Goal: Check status: Check status

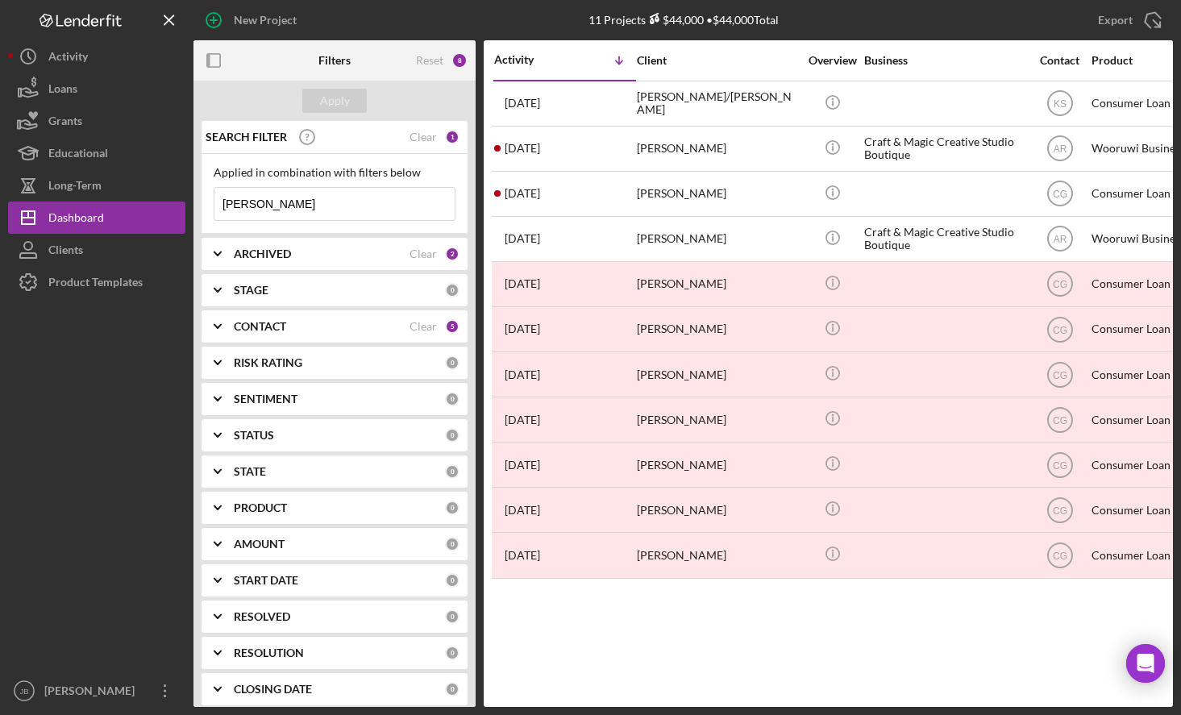
click at [309, 211] on input "[PERSON_NAME]" at bounding box center [334, 204] width 240 height 32
drag, startPoint x: 342, startPoint y: 208, endPoint x: 176, endPoint y: 195, distance: 165.7
click at [176, 195] on div "New Project 11 Projects $44,000 • $44,000 Total [PERSON_NAME] Export Icon/Expor…" at bounding box center [590, 353] width 1164 height 707
type input "S"
type input "Hisrerman"
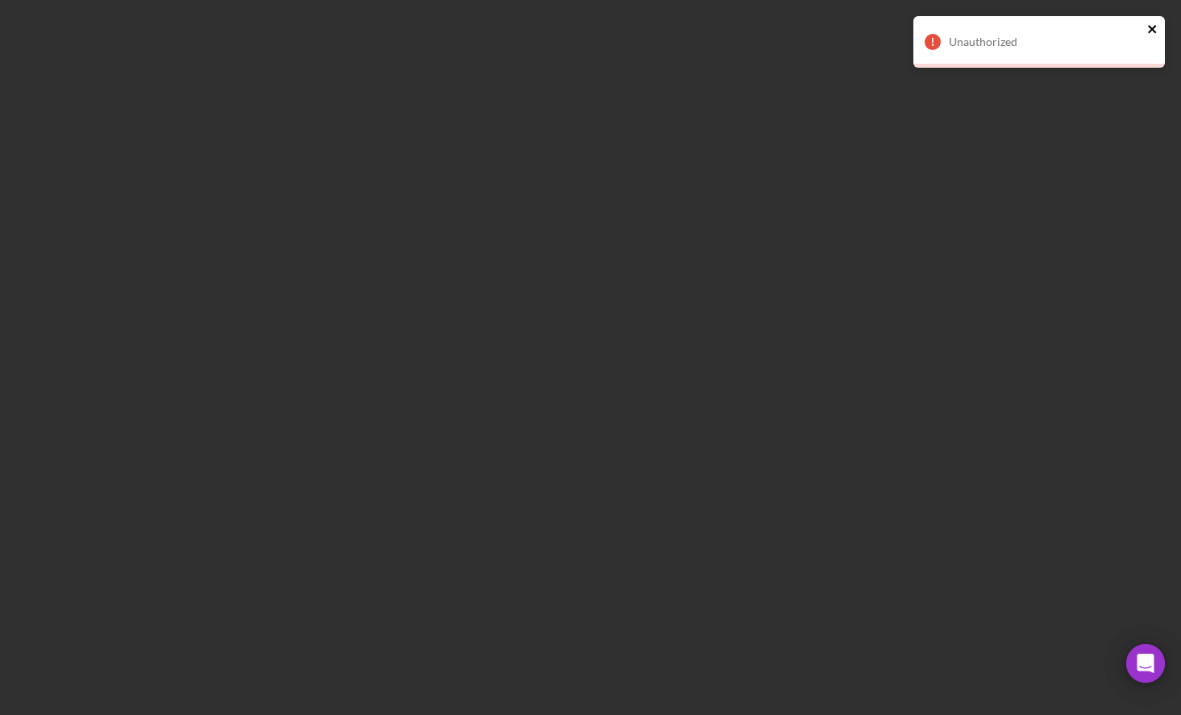
click at [1147, 35] on icon "close" at bounding box center [1152, 29] width 11 height 13
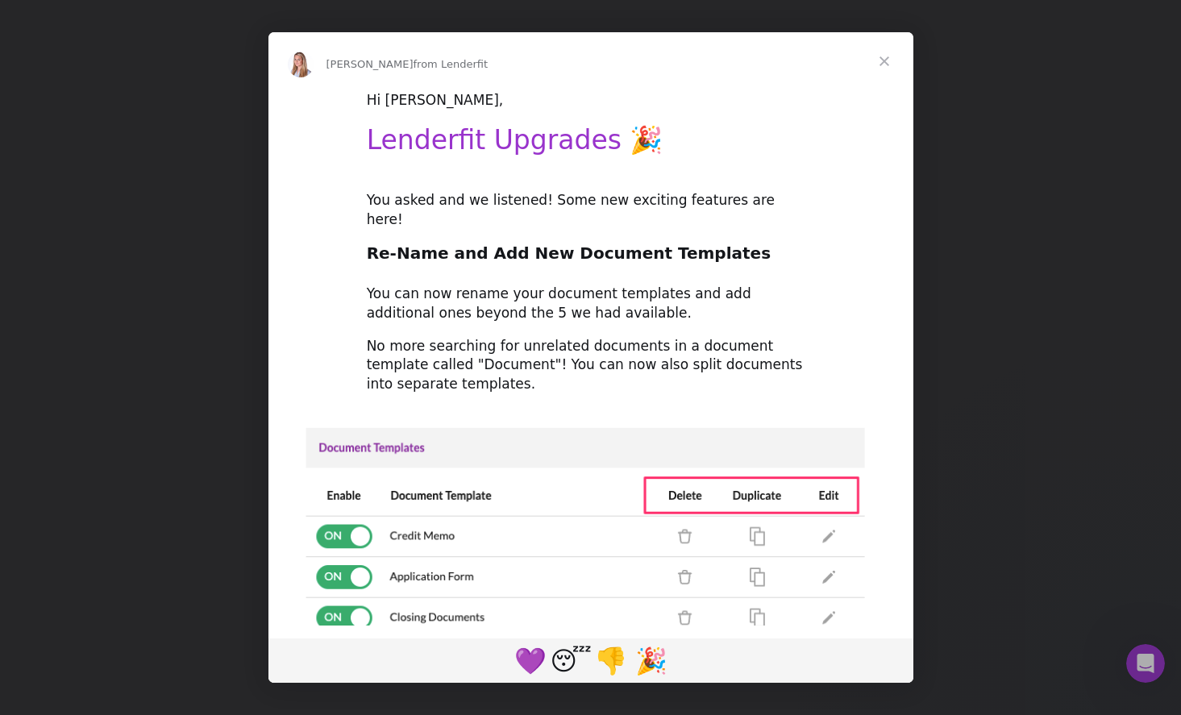
click at [891, 65] on span "Close" at bounding box center [884, 61] width 58 height 58
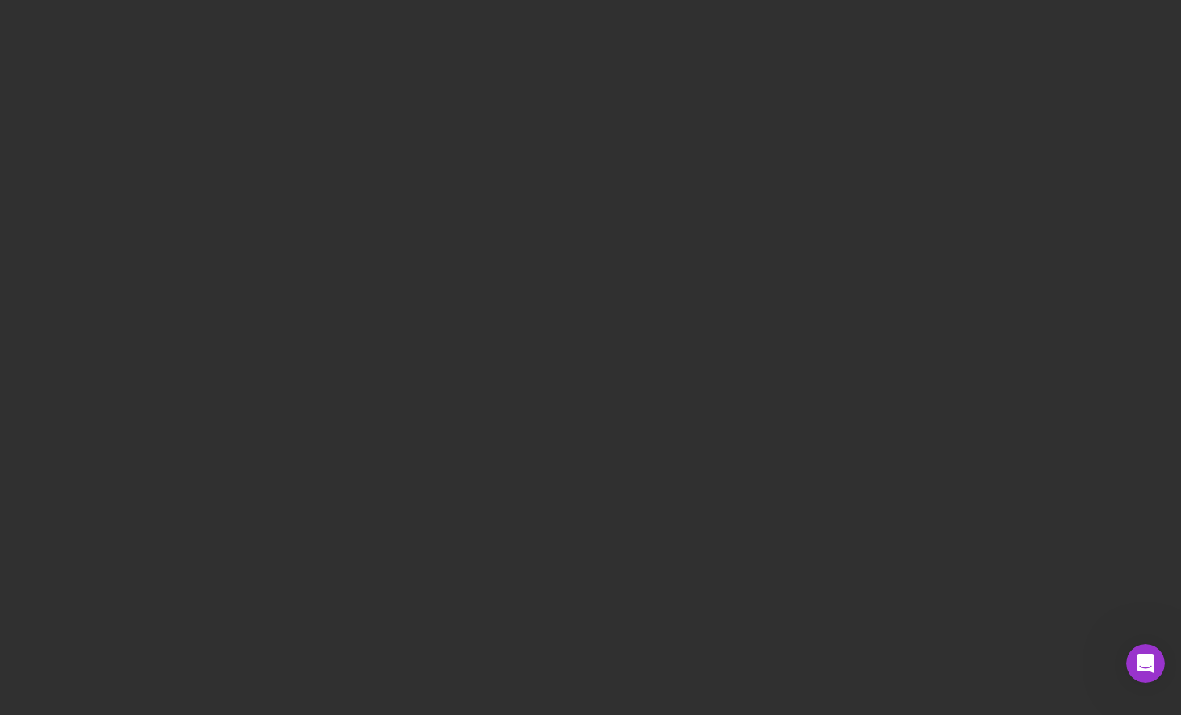
click at [122, 13] on div at bounding box center [590, 357] width 1181 height 715
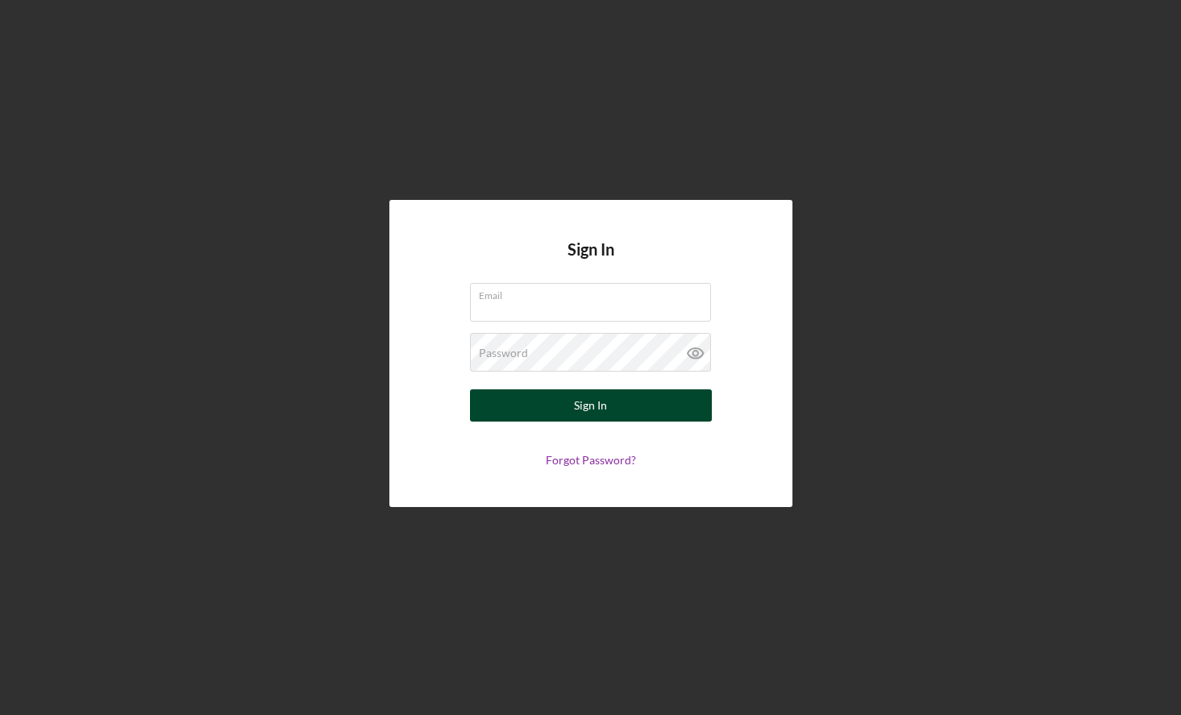
type input "[PERSON_NAME][EMAIL_ADDRESS][PERSON_NAME][DOMAIN_NAME]"
click at [627, 403] on button "Sign In" at bounding box center [591, 405] width 242 height 32
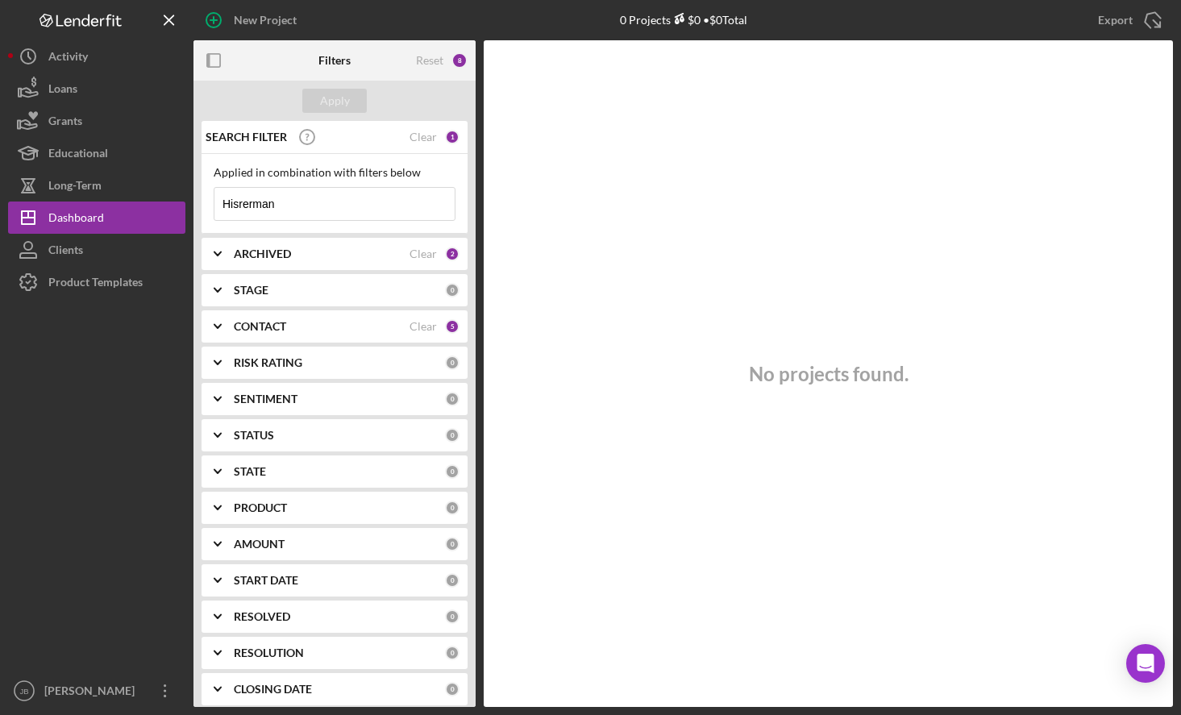
click at [309, 203] on input "Hisrerman" at bounding box center [334, 204] width 240 height 32
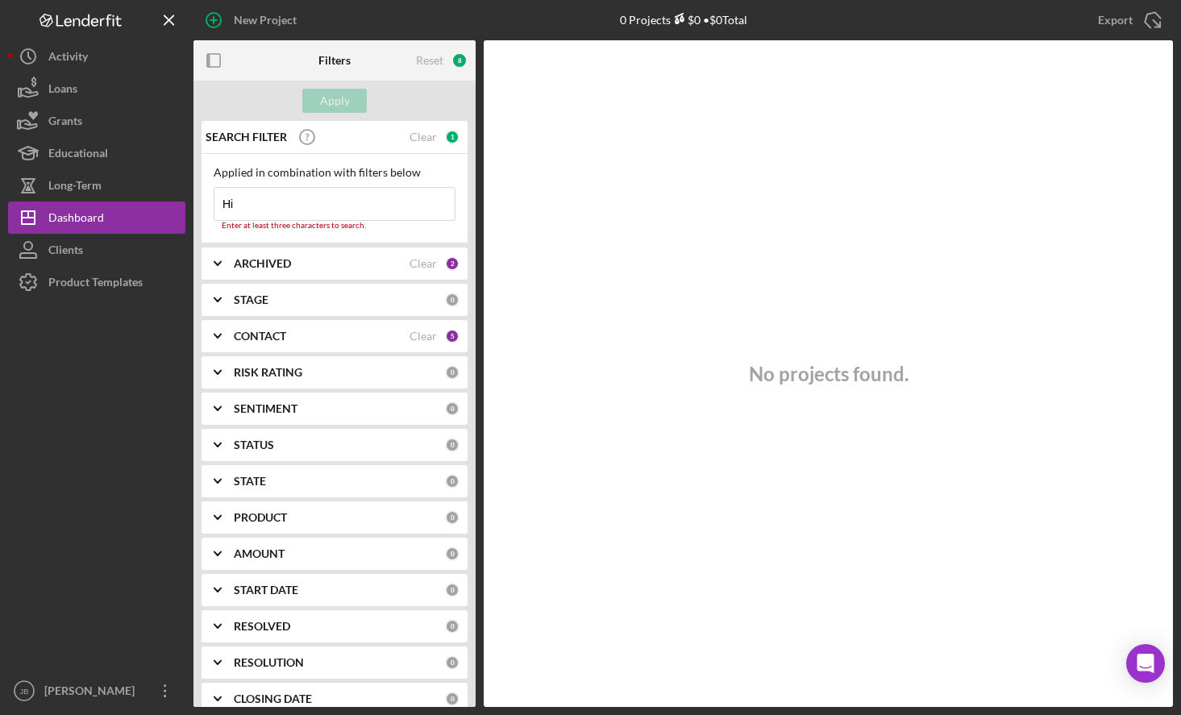
type input "H"
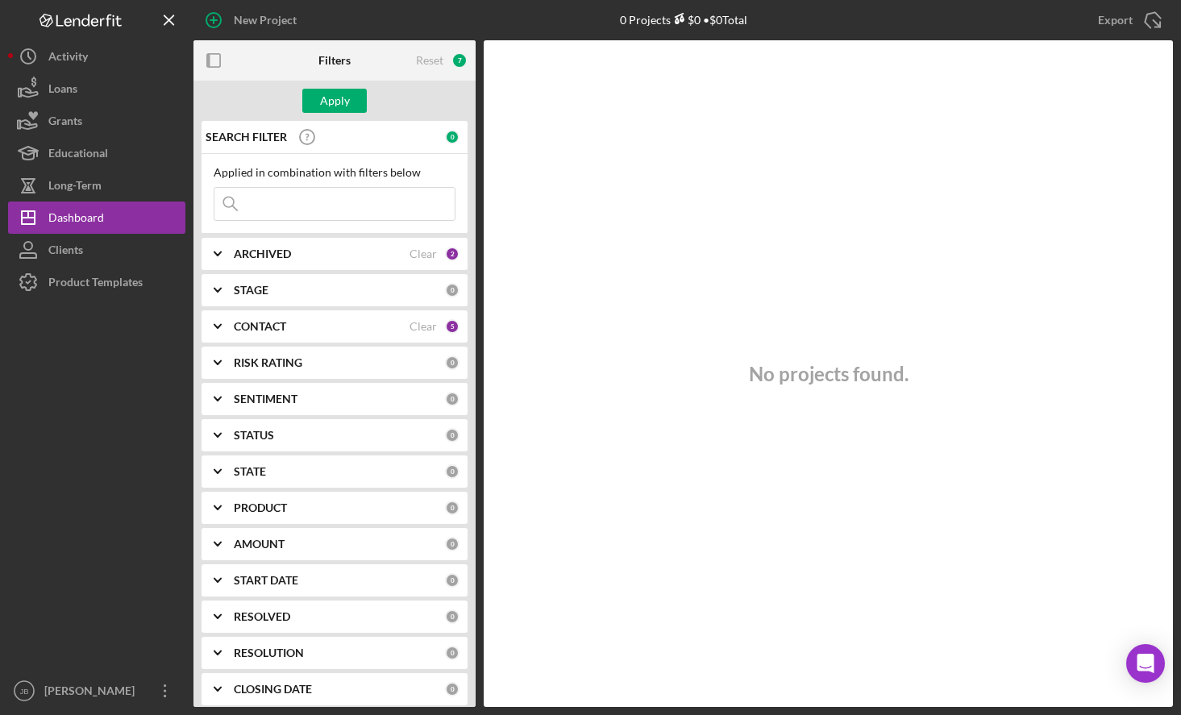
click at [357, 210] on input at bounding box center [334, 204] width 240 height 32
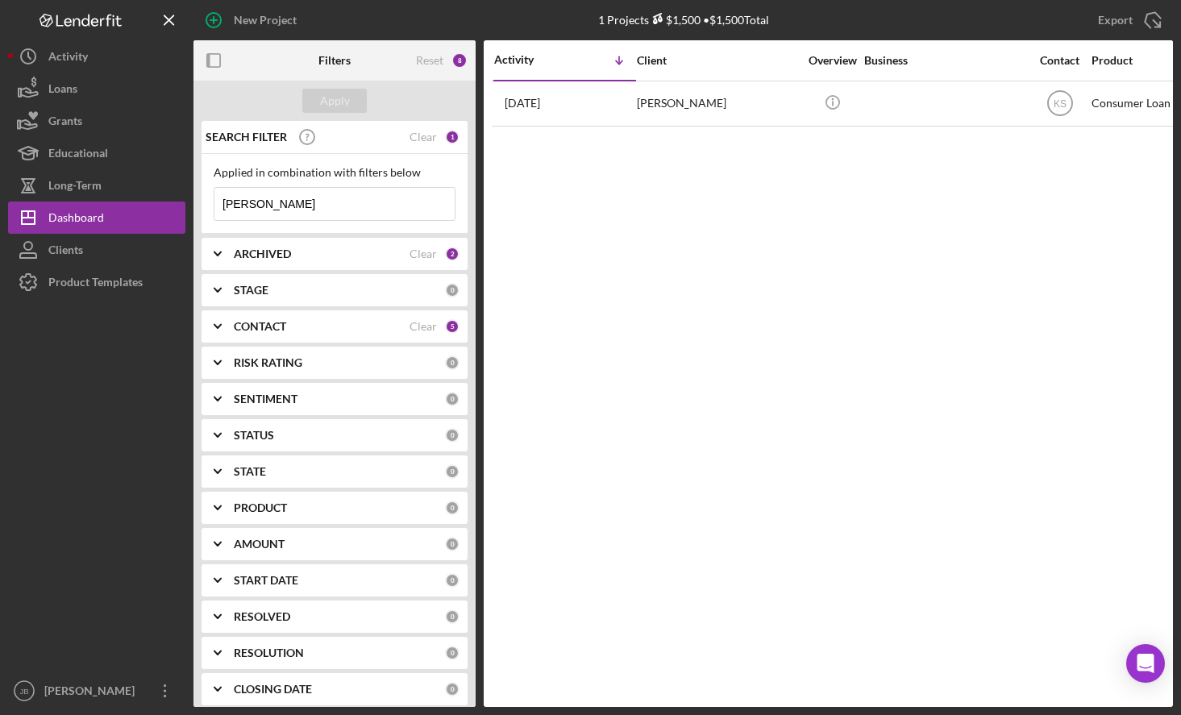
click at [361, 205] on input "Hiserman" at bounding box center [334, 204] width 240 height 32
type input "H"
type input "Sheila Hiserman"
click at [355, 96] on button "Apply" at bounding box center [334, 101] width 64 height 24
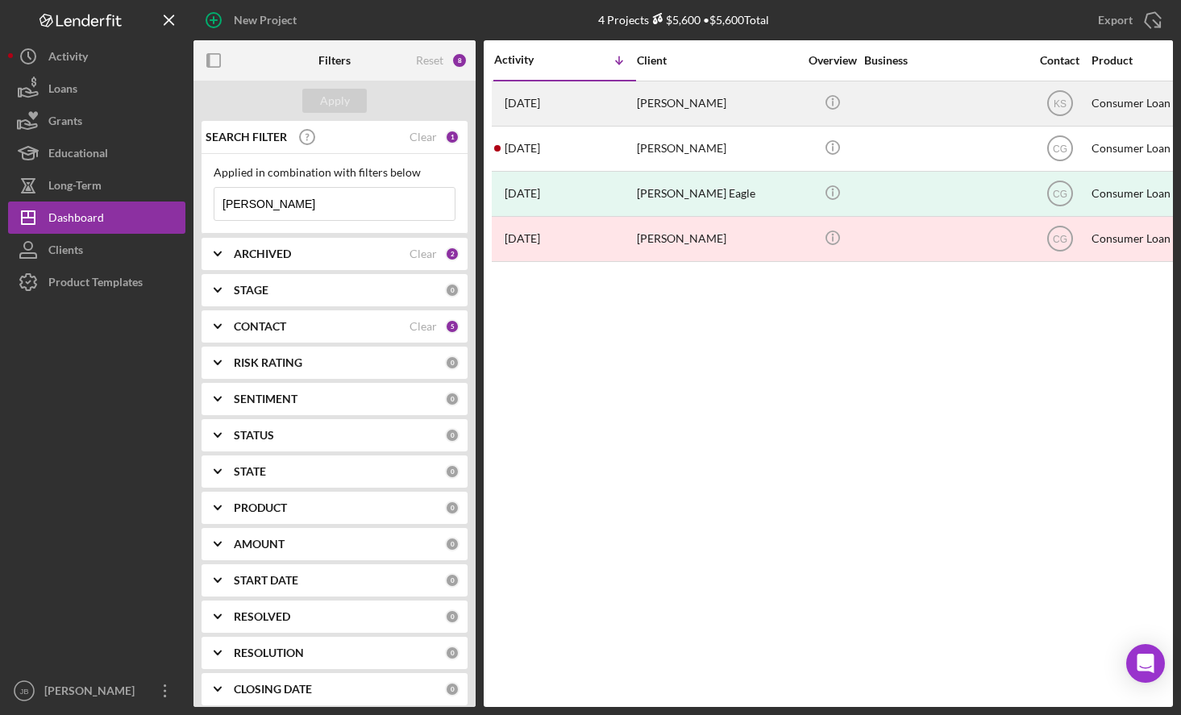
click at [710, 101] on div "Sheila Hiserman" at bounding box center [717, 103] width 161 height 43
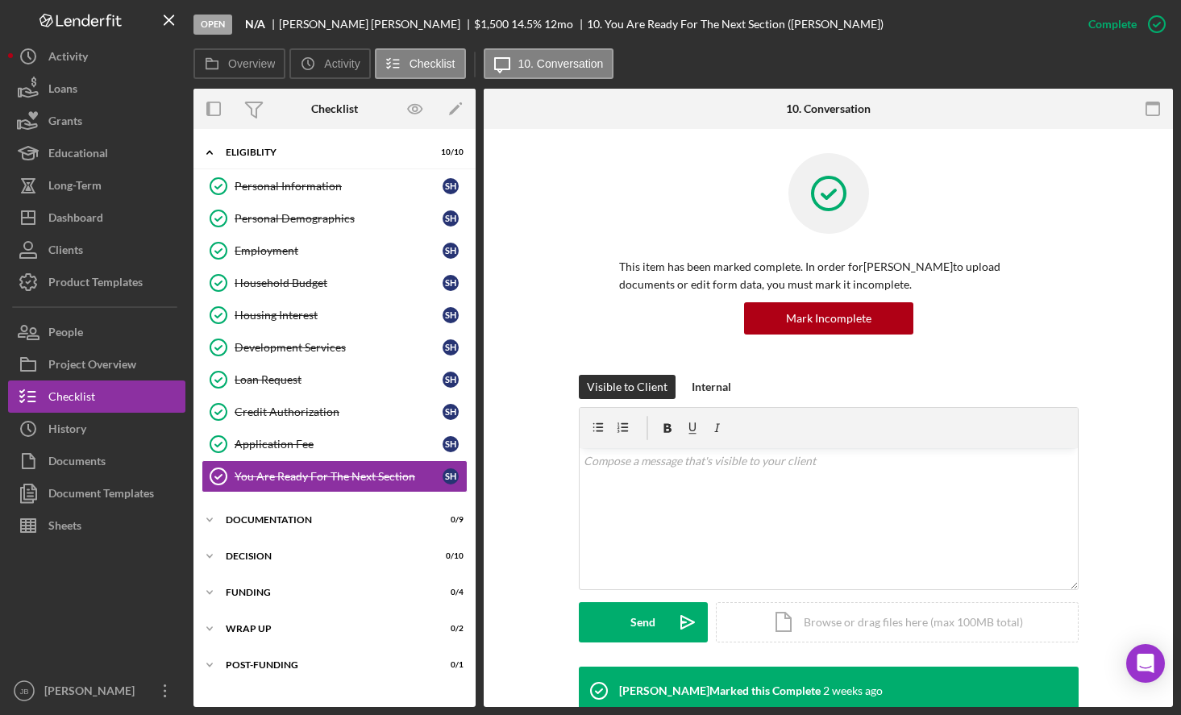
click at [828, 55] on div "Overview Icon/History Activity Checklist Icon/Message 10. Conversation" at bounding box center [682, 64] width 979 height 32
click at [410, 535] on div "Icon/Expander Documentation 0 / 9" at bounding box center [334, 520] width 282 height 32
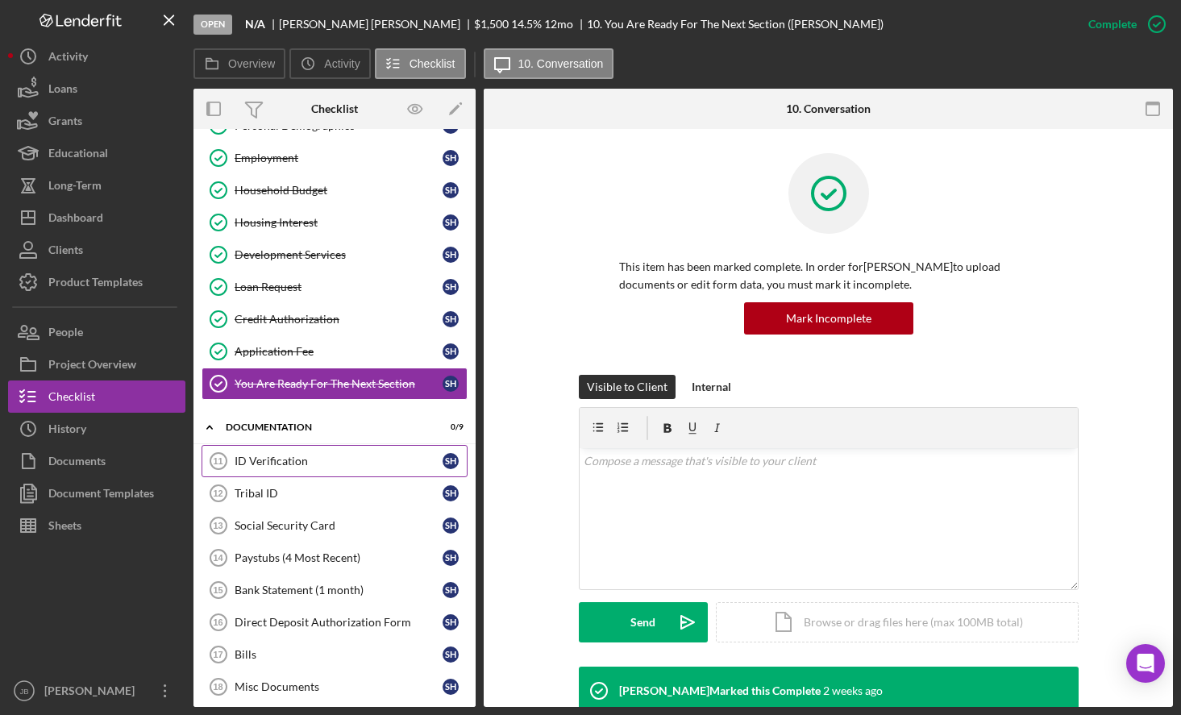
scroll to position [121, 0]
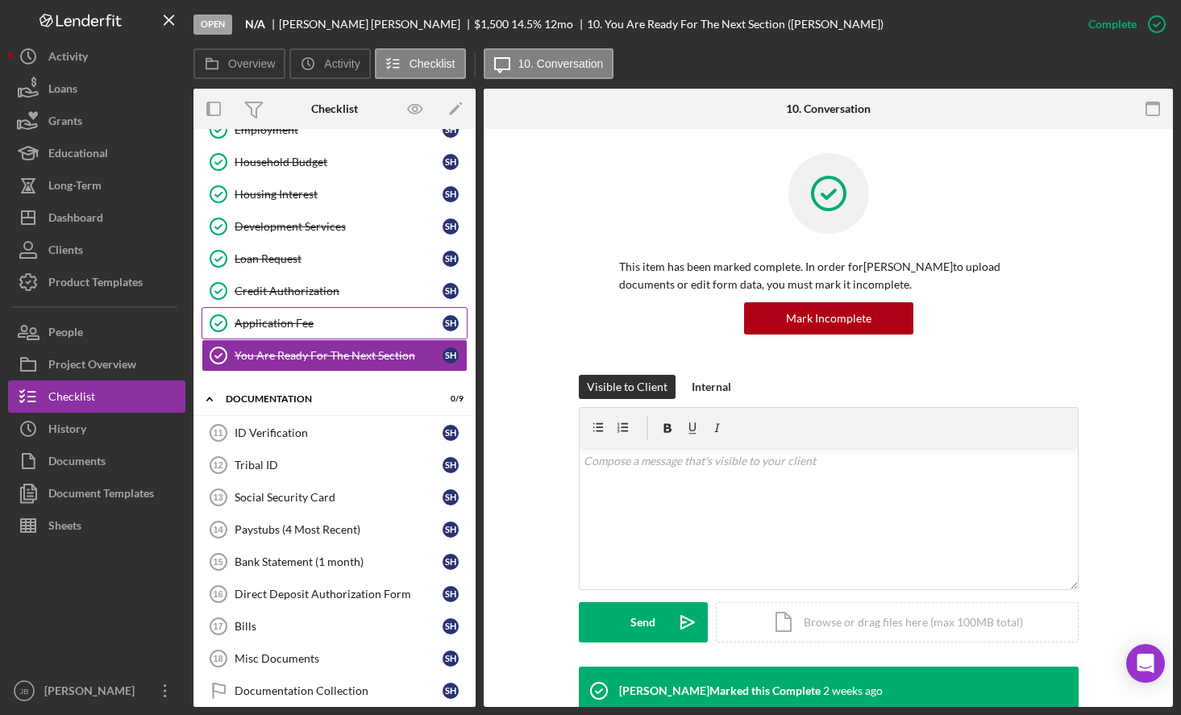
click at [337, 317] on div "Application Fee" at bounding box center [338, 323] width 208 height 13
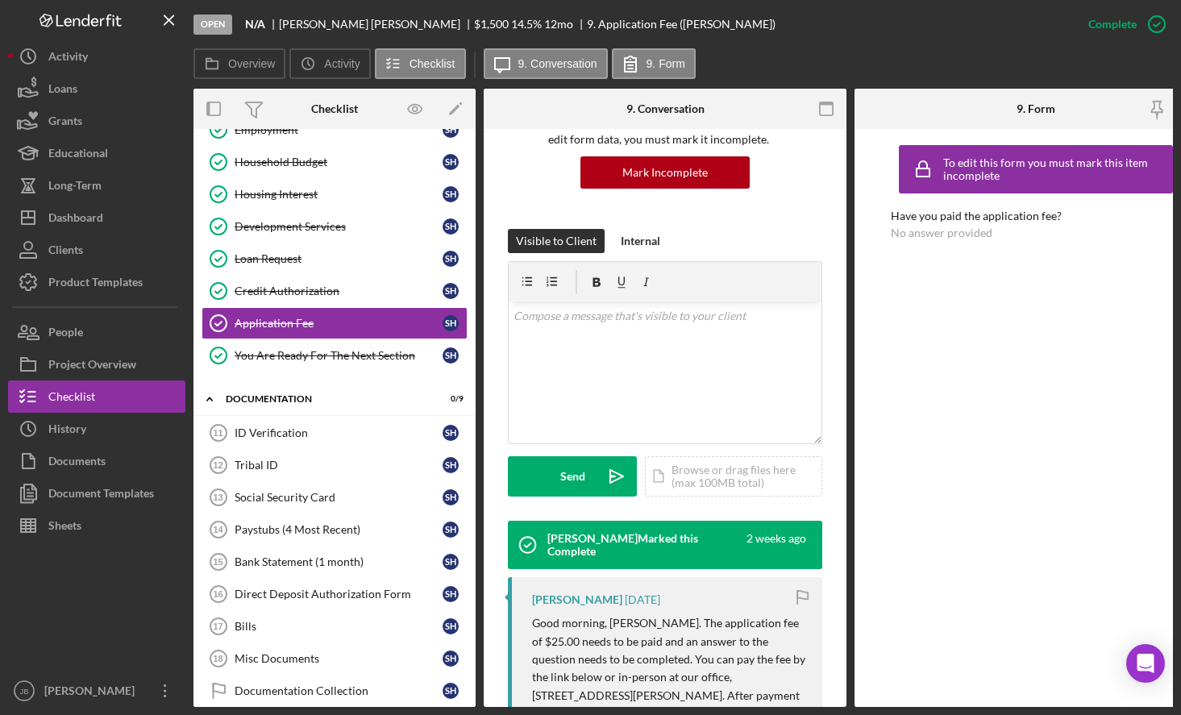
scroll to position [161, 0]
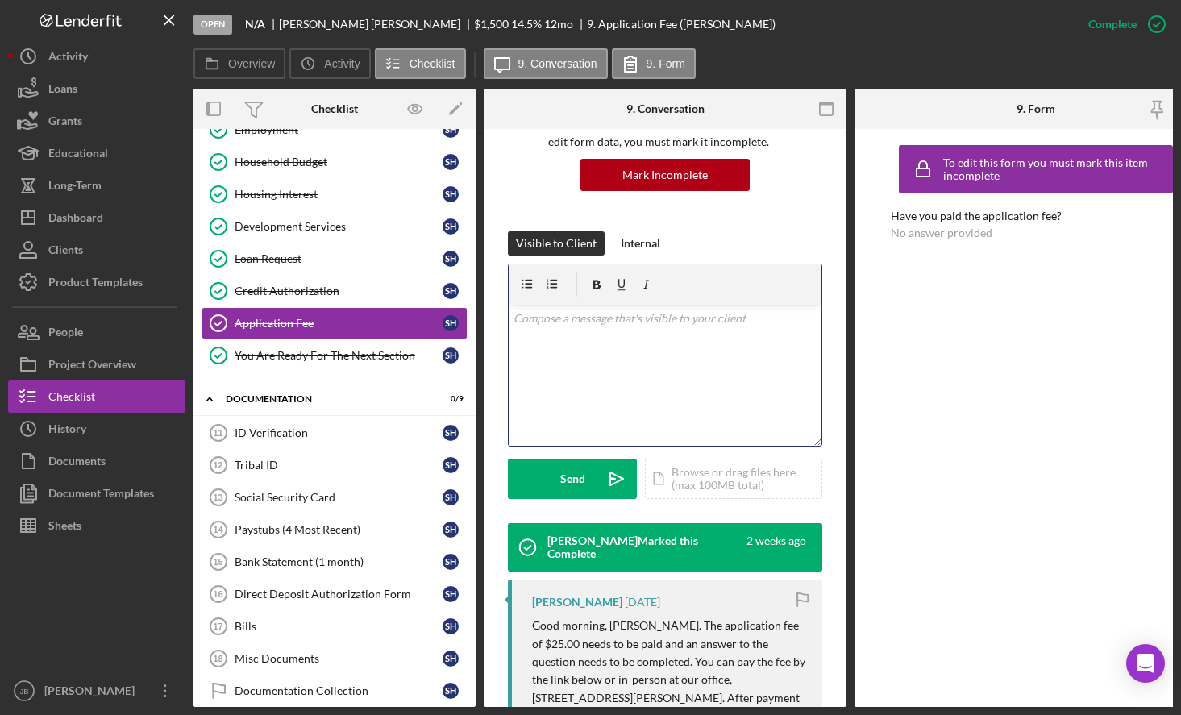
click at [577, 364] on div "v Color teal Color pink Remove color Add row above Add row below Add column bef…" at bounding box center [664, 375] width 313 height 141
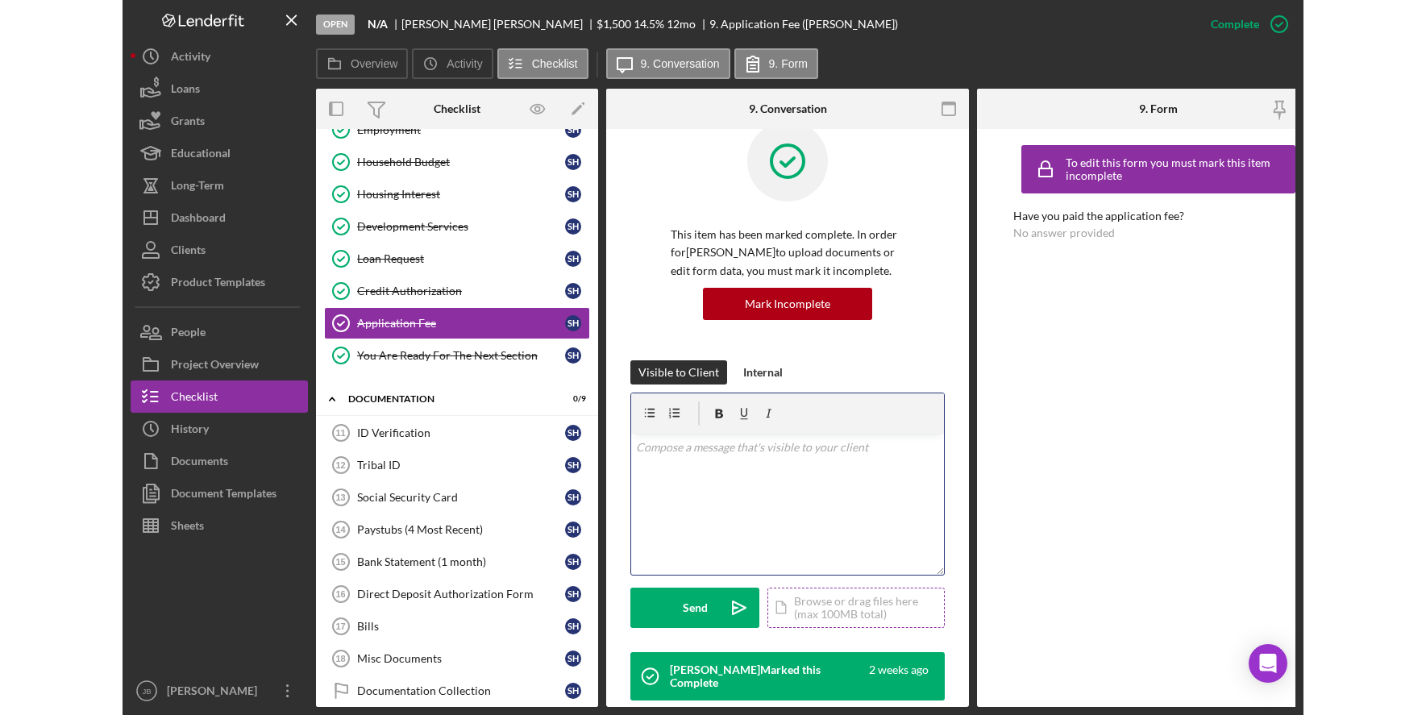
scroll to position [0, 0]
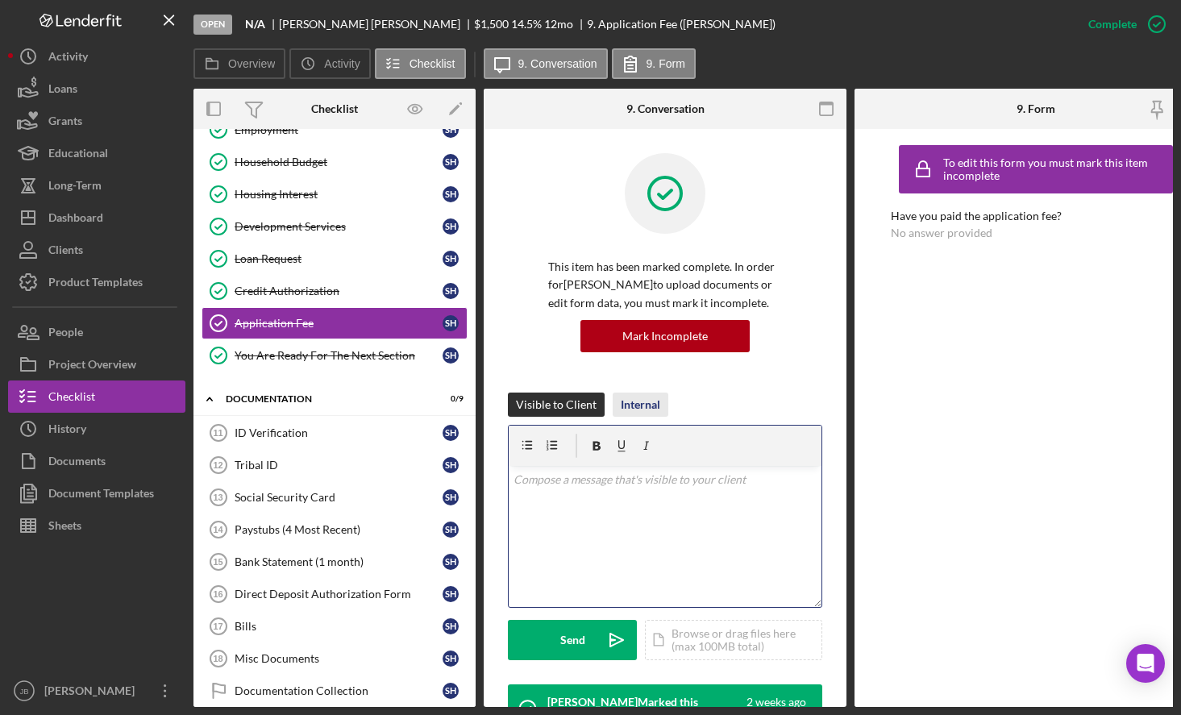
click at [655, 402] on div "Internal" at bounding box center [639, 404] width 39 height 24
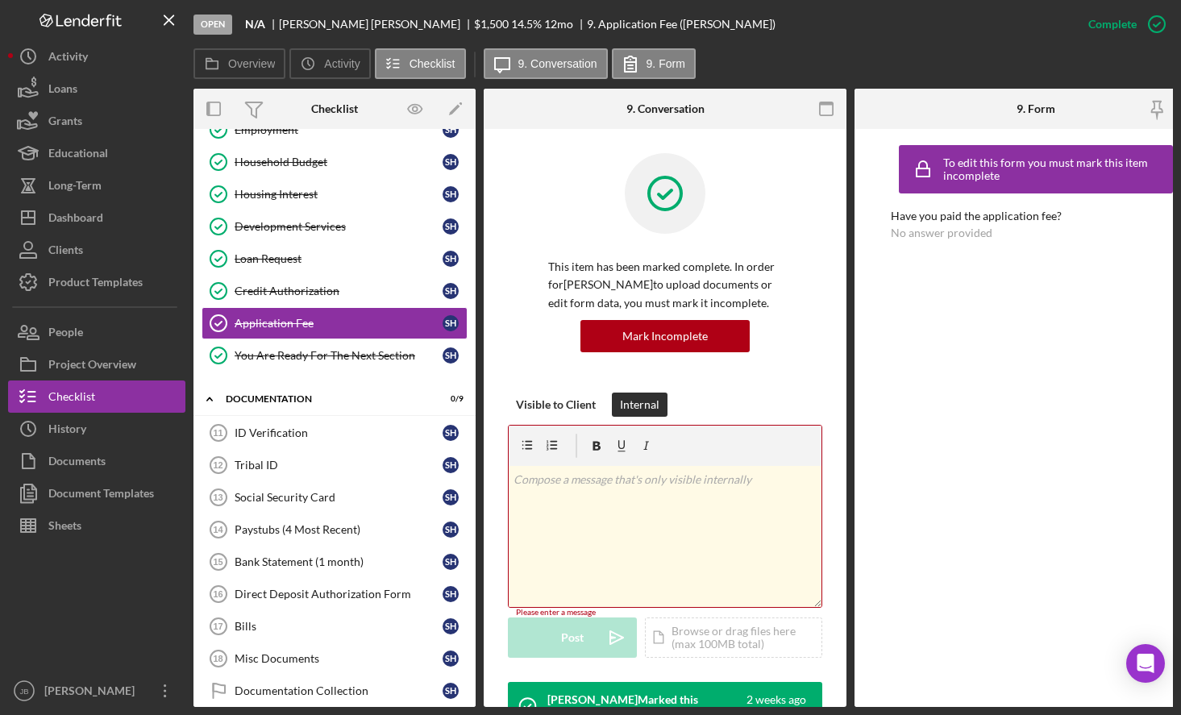
click at [650, 505] on div "v Color teal Color pink Remove color Add row above Add row below Add column bef…" at bounding box center [664, 536] width 313 height 141
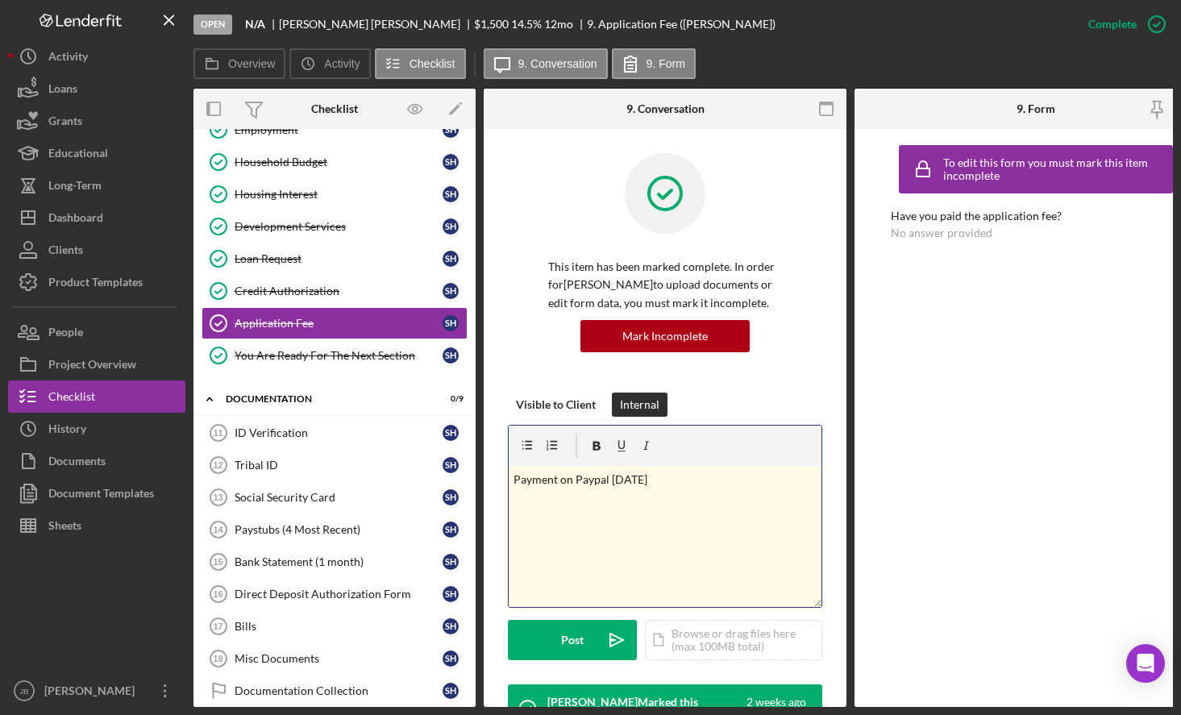
click at [804, 395] on div "Visible to Client Internal" at bounding box center [665, 404] width 314 height 24
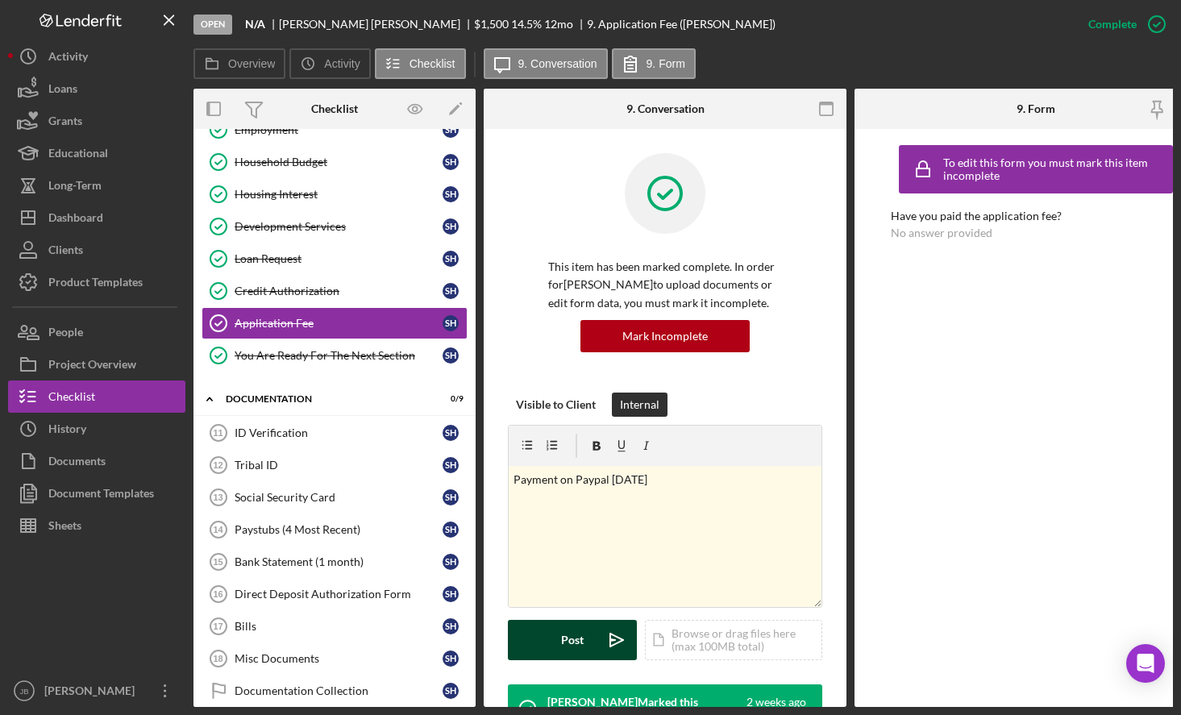
click at [574, 637] on div "Post" at bounding box center [572, 640] width 23 height 40
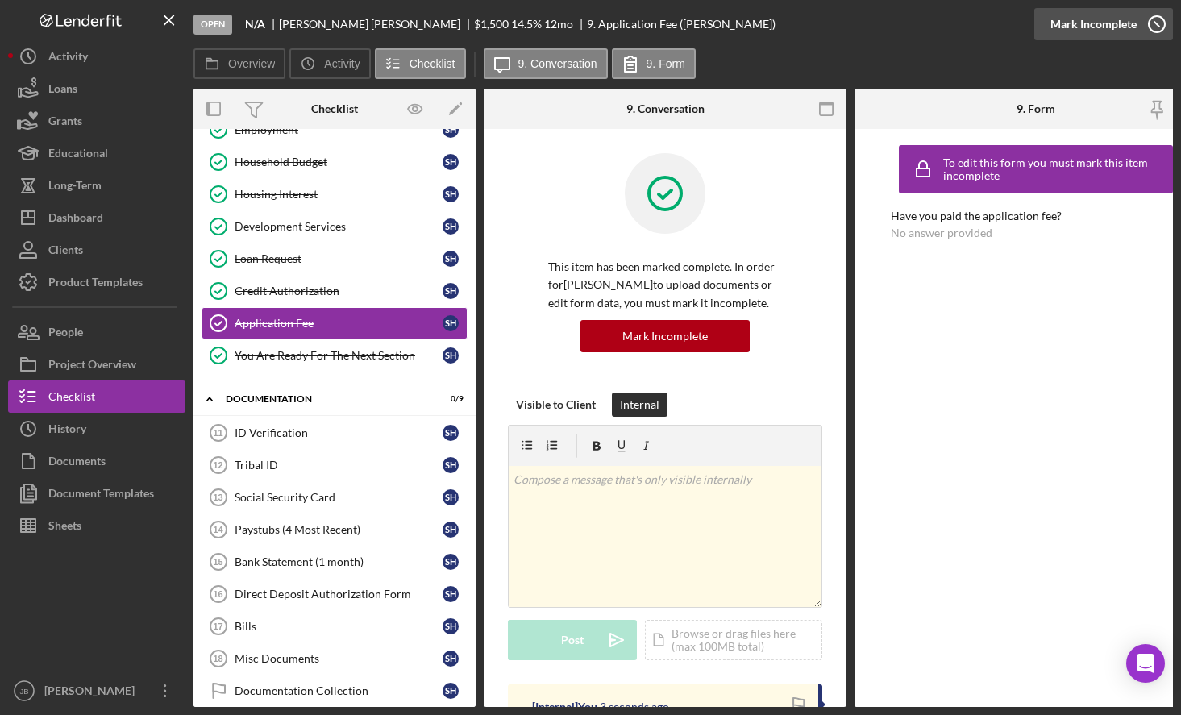
click at [1157, 27] on icon "button" at bounding box center [1156, 24] width 40 height 40
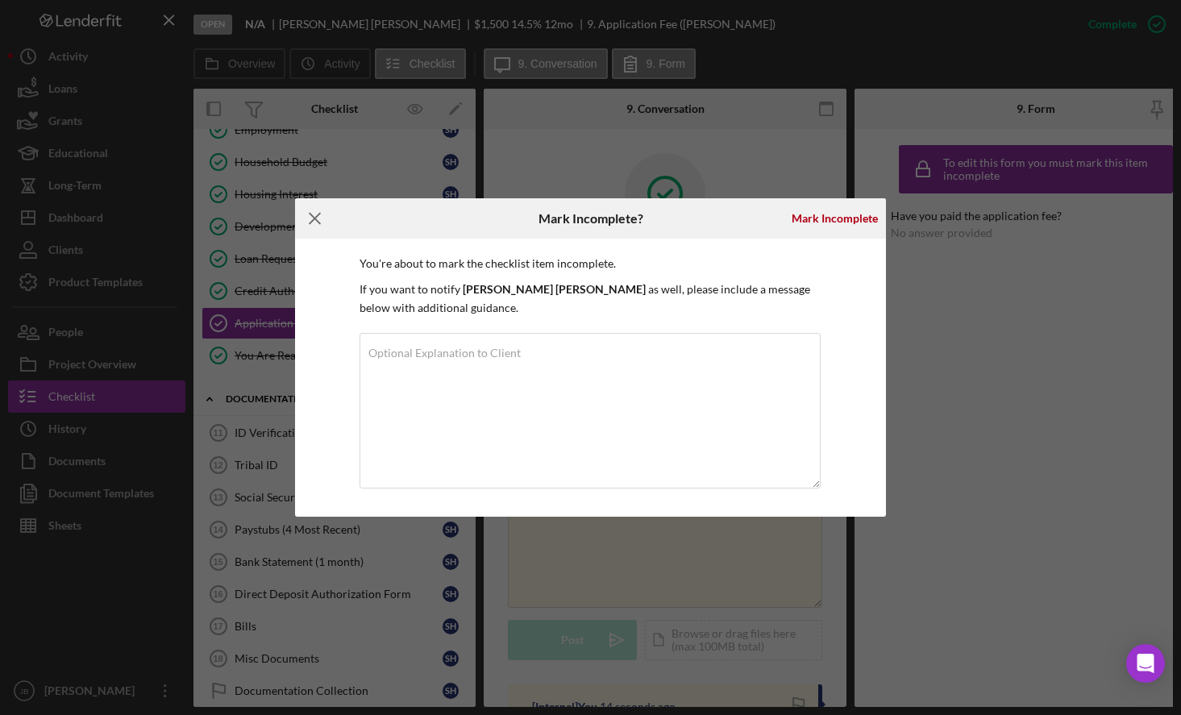
click at [316, 214] on icon "Icon/Menu Close" at bounding box center [315, 218] width 40 height 40
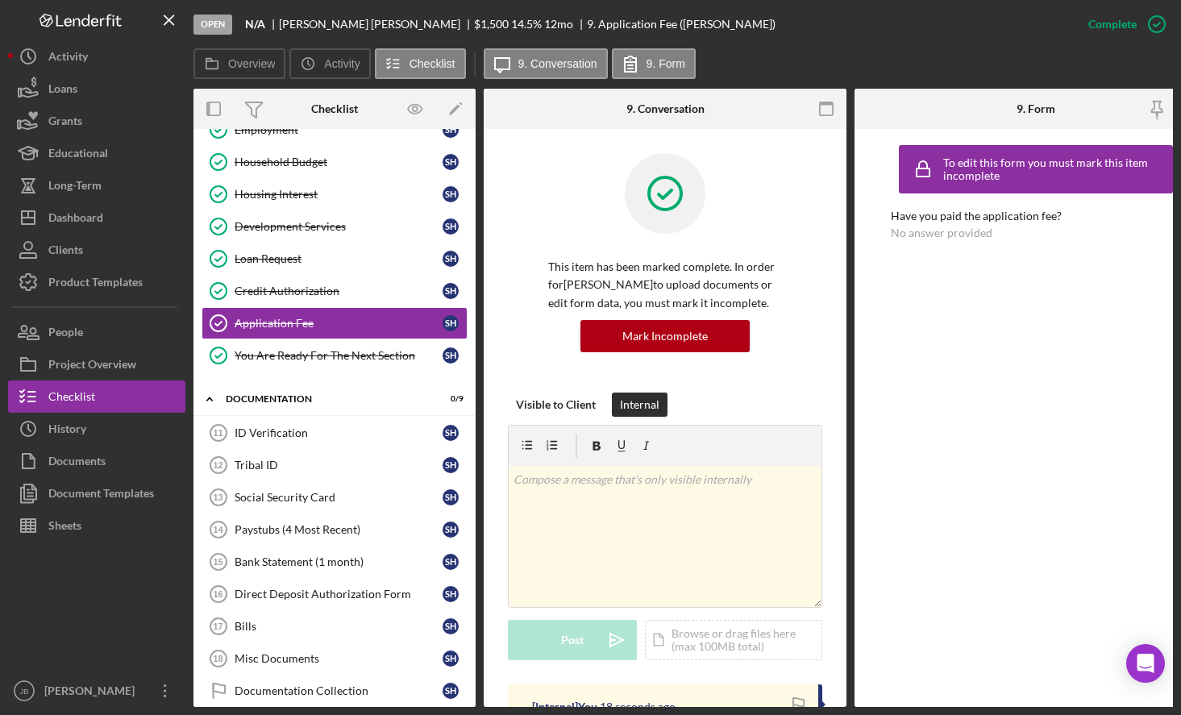
click at [832, 68] on div "Overview Icon/History Activity Checklist Icon/Message 9. Conversation 9. Form" at bounding box center [682, 64] width 979 height 32
click at [799, 58] on div "Overview Icon/History Activity Checklist Icon/Message 9. Conversation 9. Form" at bounding box center [682, 64] width 979 height 32
click at [164, 16] on icon "Icon/Menu Close" at bounding box center [169, 20] width 36 height 36
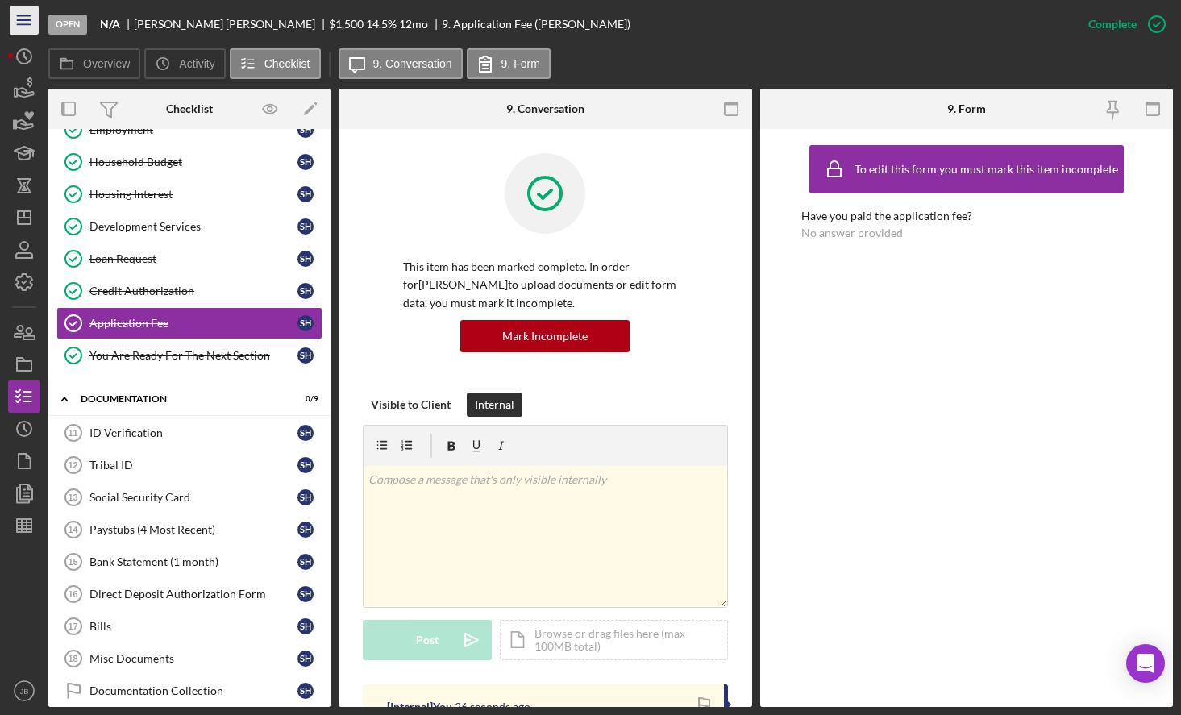
click at [32, 23] on icon "Icon/Menu" at bounding box center [24, 20] width 36 height 36
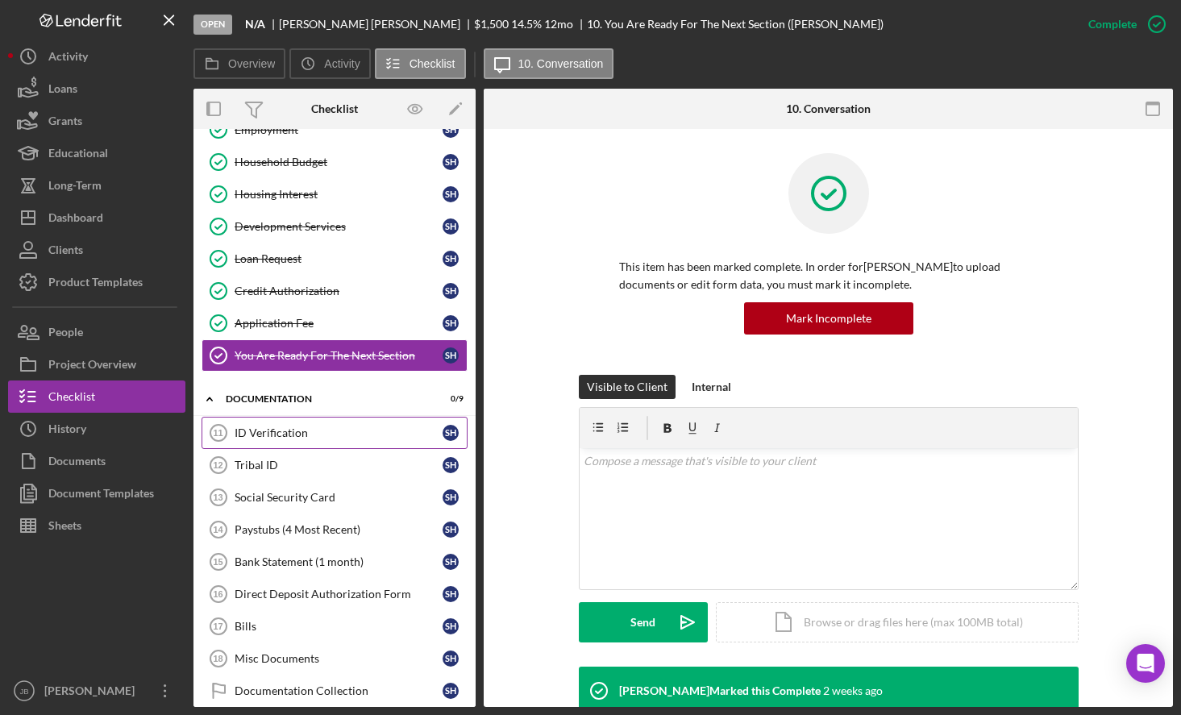
click at [348, 435] on div "ID Verification" at bounding box center [338, 432] width 208 height 13
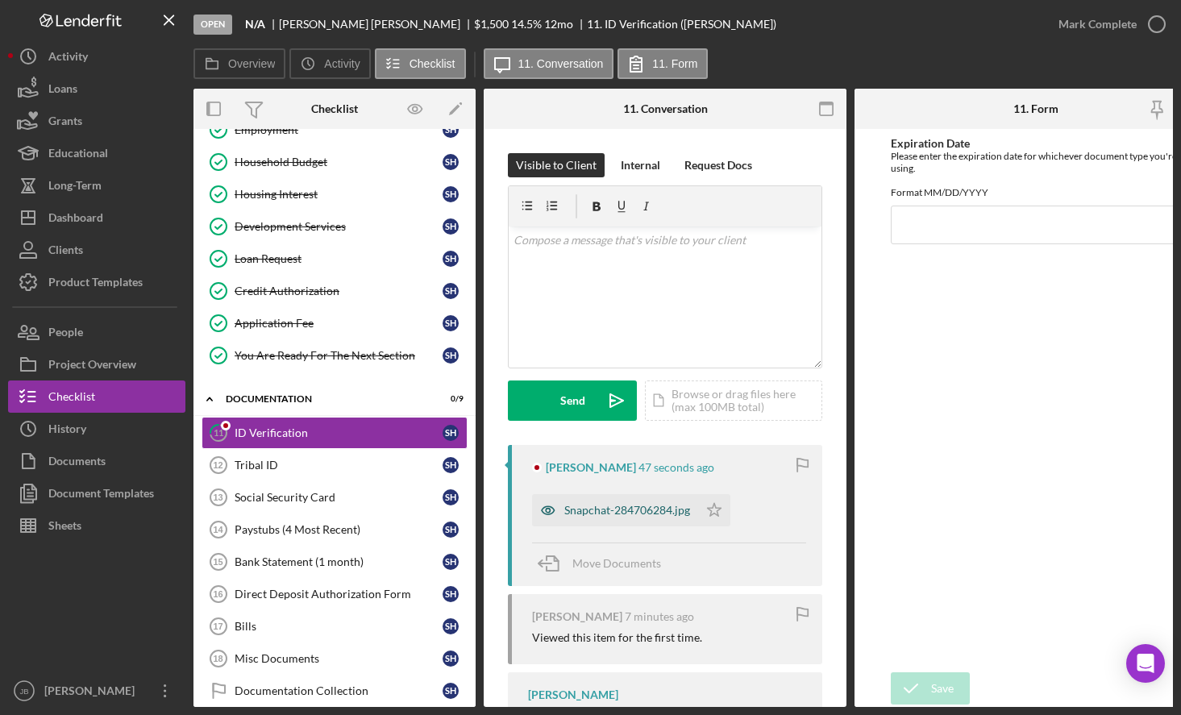
click at [620, 517] on div "Snapchat-284706284.jpg" at bounding box center [627, 510] width 126 height 13
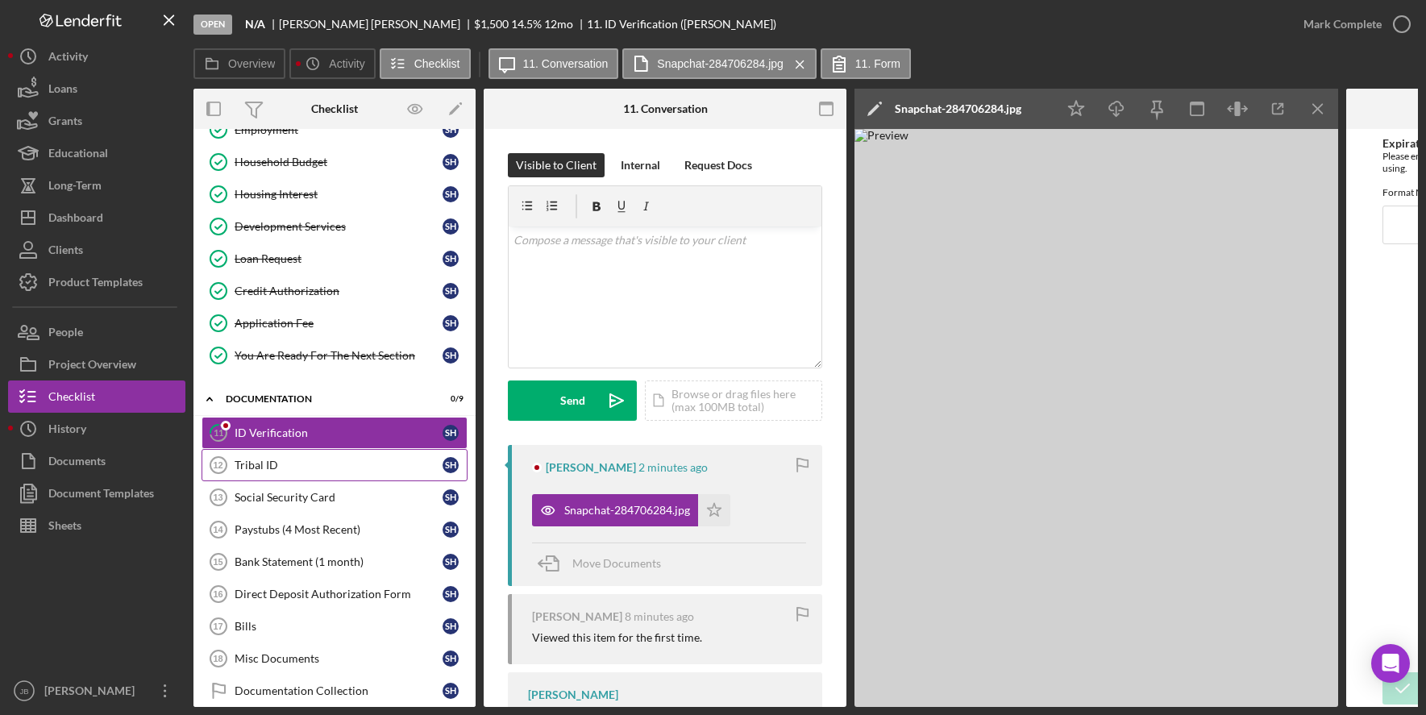
click at [394, 470] on div "Tribal ID" at bounding box center [338, 465] width 208 height 13
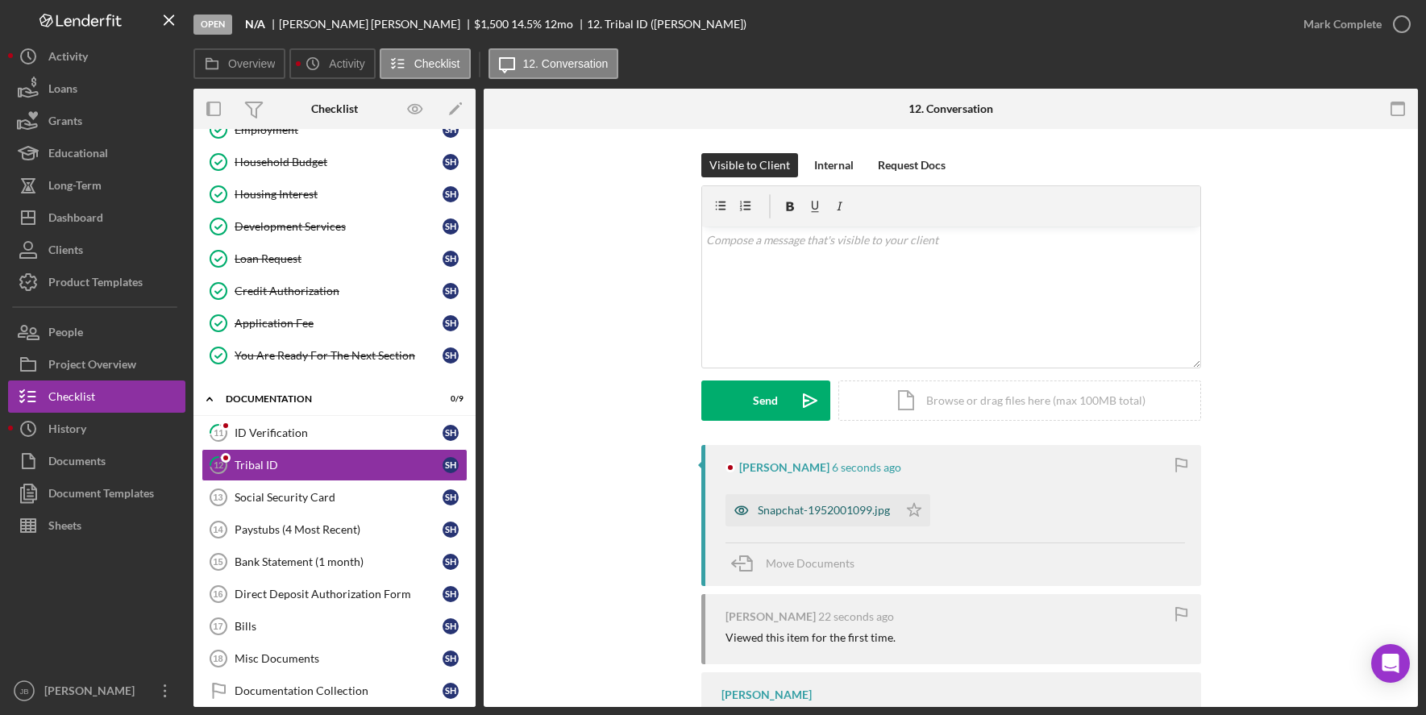
click at [866, 506] on div "Snapchat-1952001099.jpg" at bounding box center [823, 510] width 132 height 13
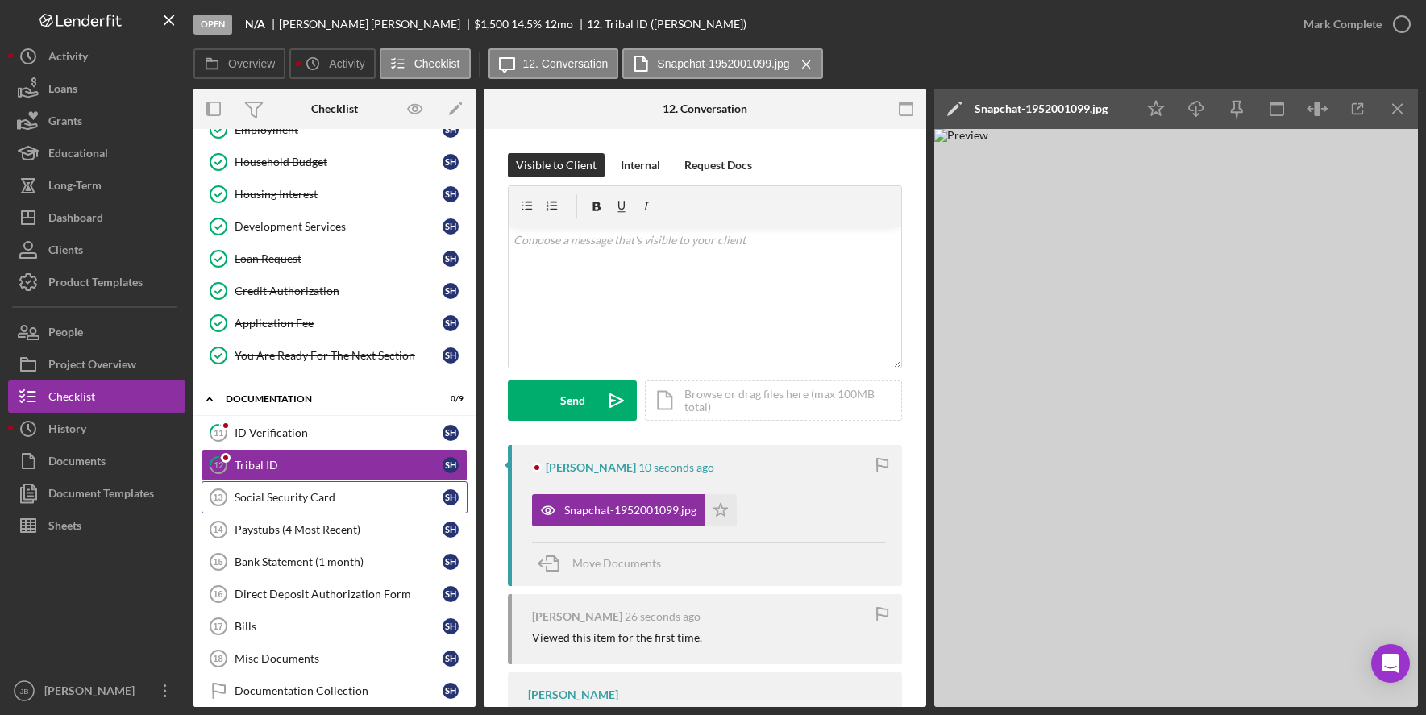
click at [376, 494] on div "Social Security Card" at bounding box center [338, 497] width 208 height 13
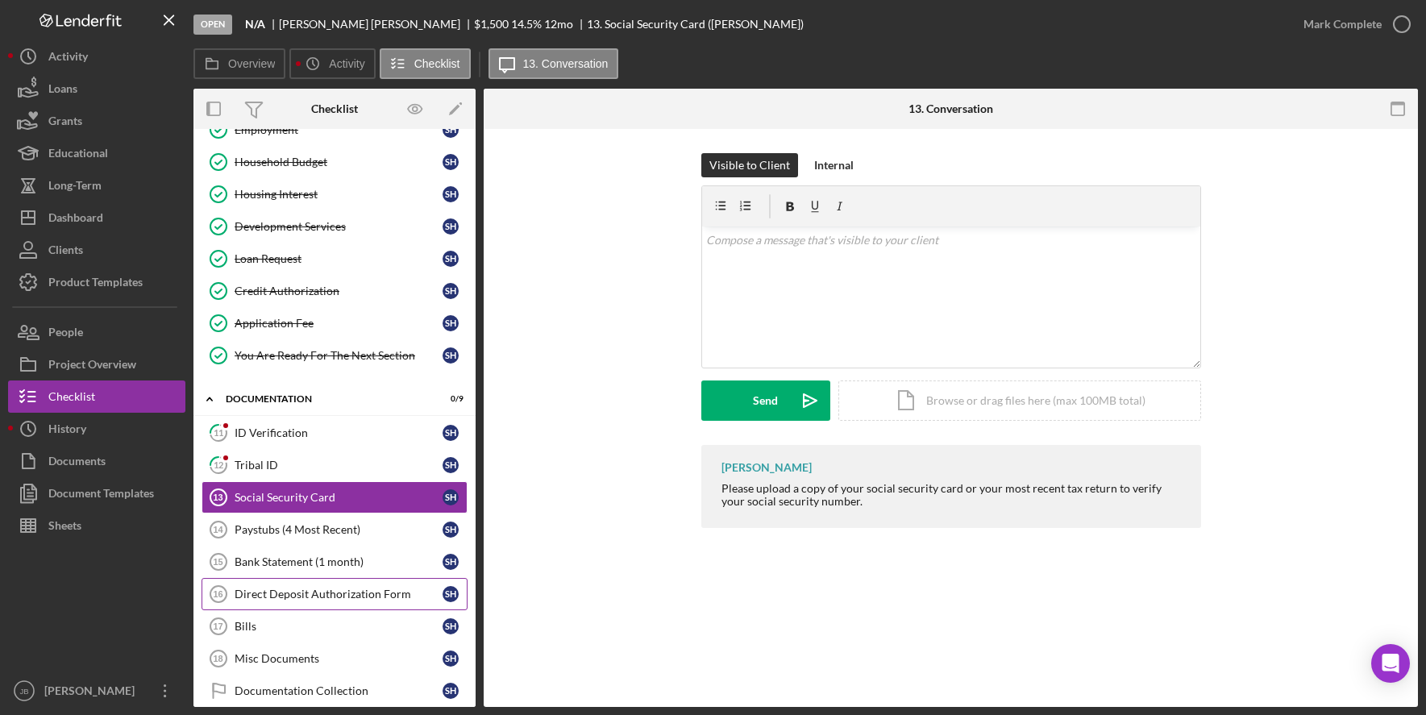
drag, startPoint x: 336, startPoint y: 600, endPoint x: 337, endPoint y: 588, distance: 11.3
click at [336, 596] on div "Direct Deposit Authorization Form" at bounding box center [338, 593] width 208 height 13
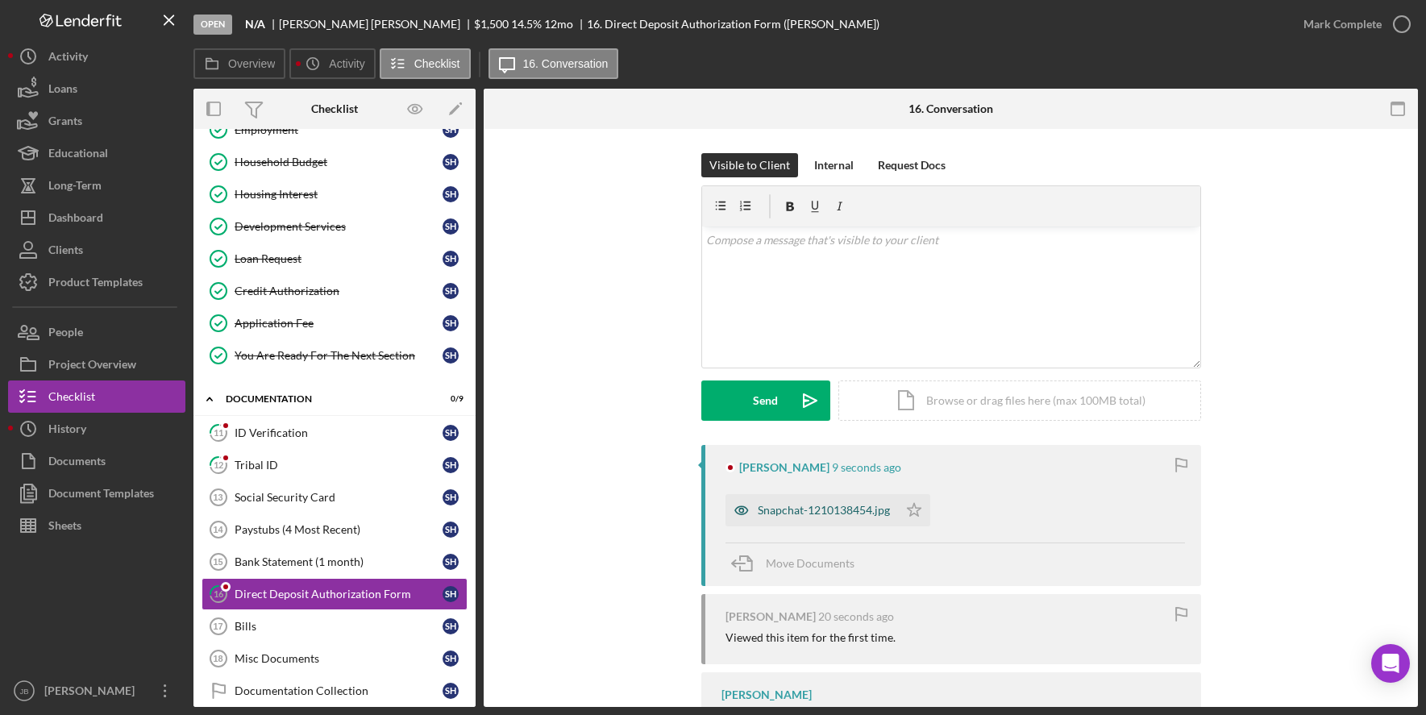
click at [785, 523] on div "Snapchat-1210138454.jpg" at bounding box center [811, 510] width 172 height 32
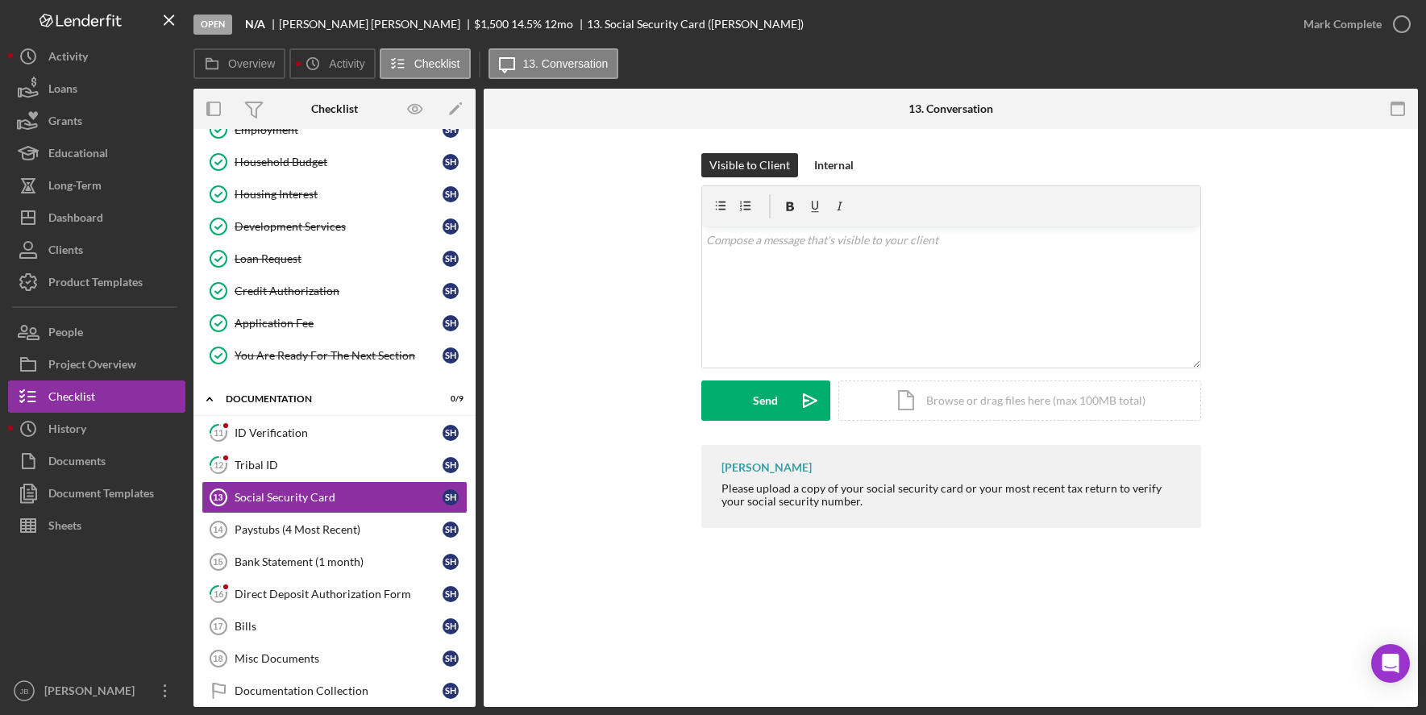
click at [1180, 608] on div "Social Security Card 13 Social Security Card Visible to Client Internal v Color…" at bounding box center [951, 418] width 934 height 578
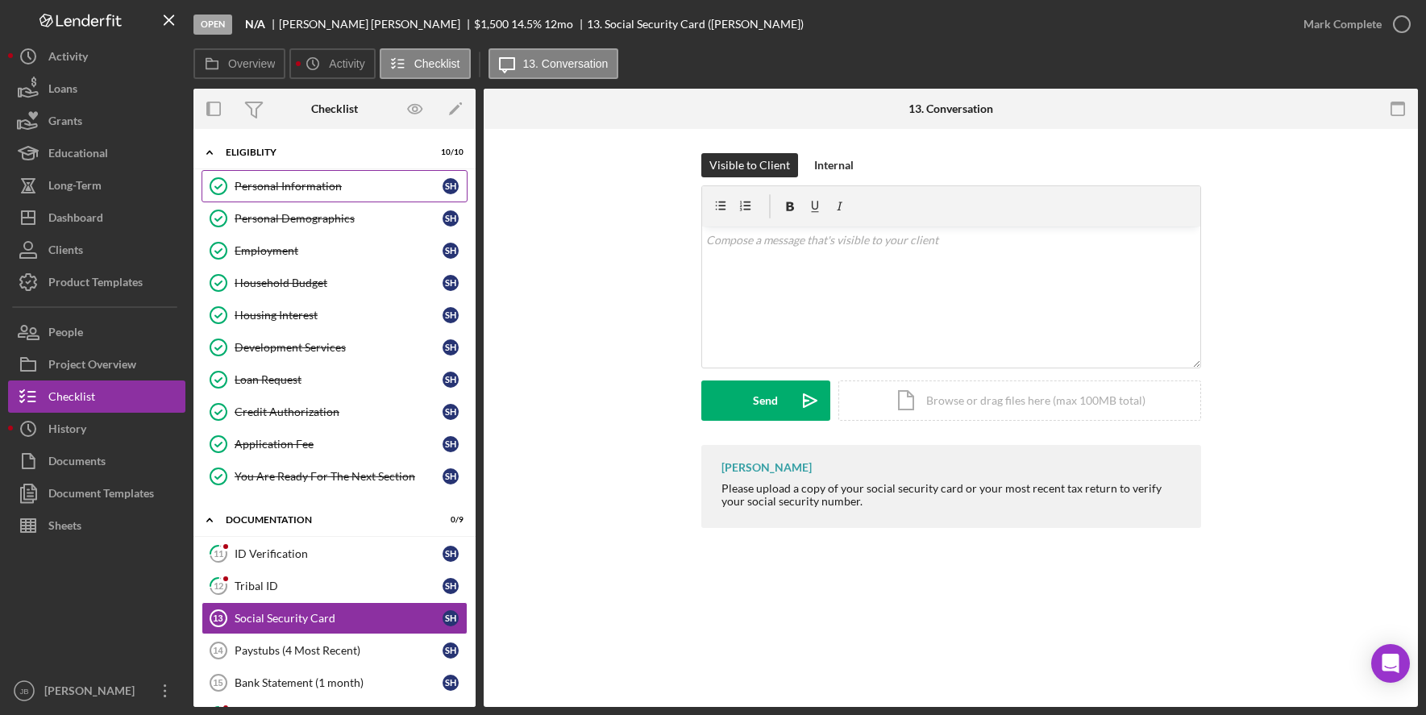
click at [303, 189] on div "Personal Information" at bounding box center [338, 186] width 208 height 13
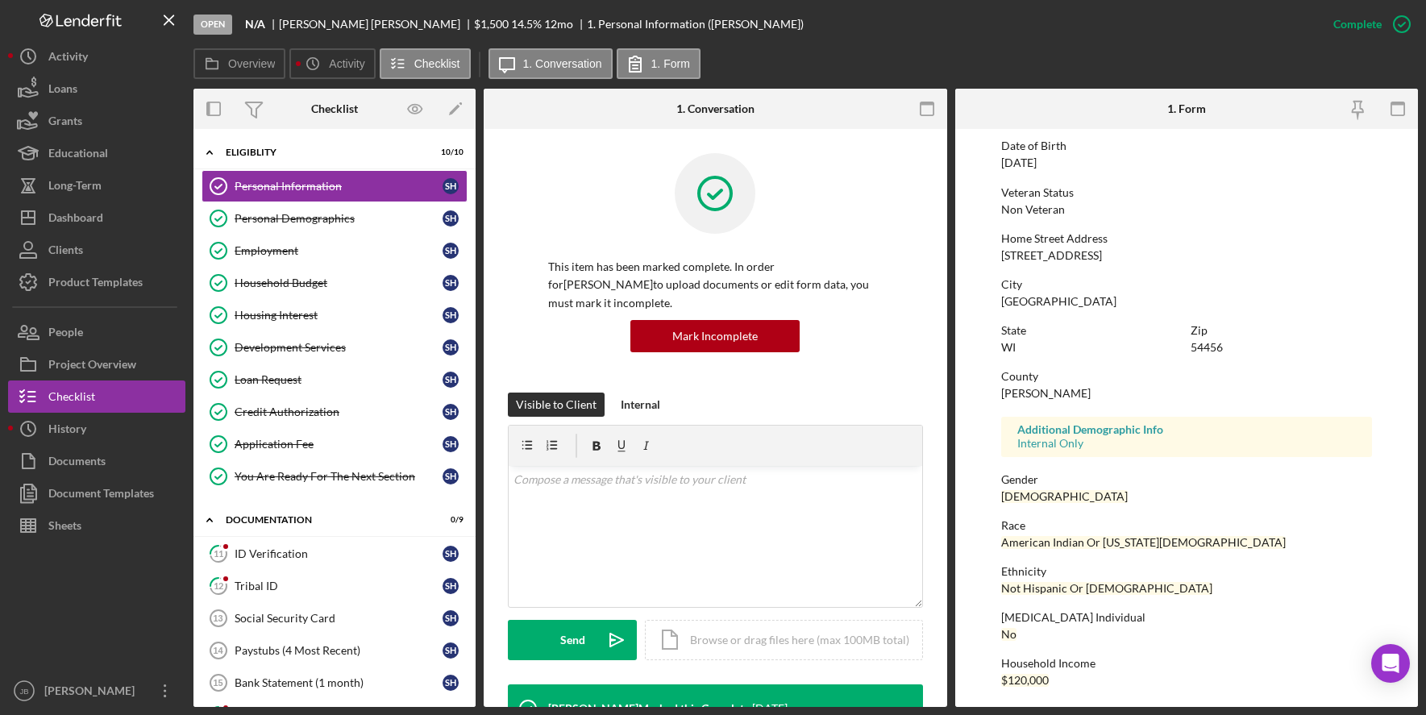
scroll to position [174, 0]
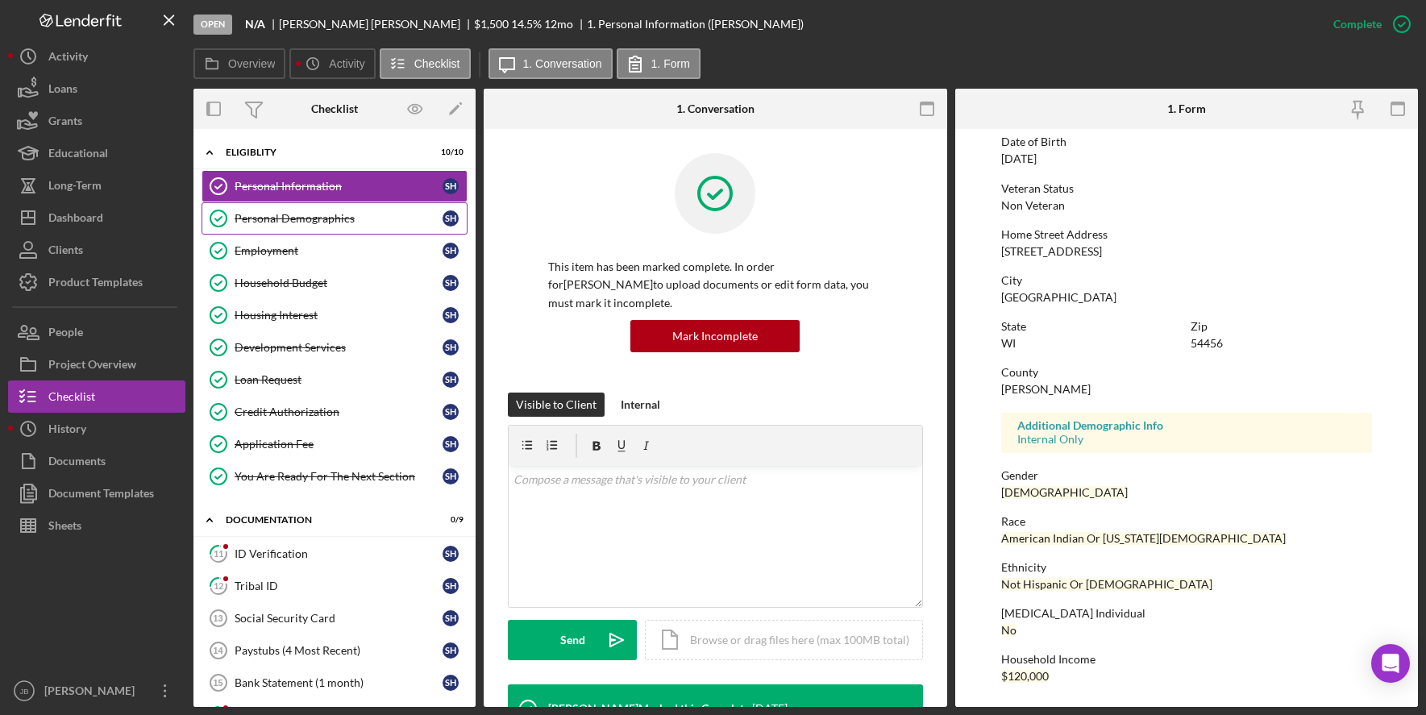
click at [313, 216] on div "Personal Demographics" at bounding box center [338, 218] width 208 height 13
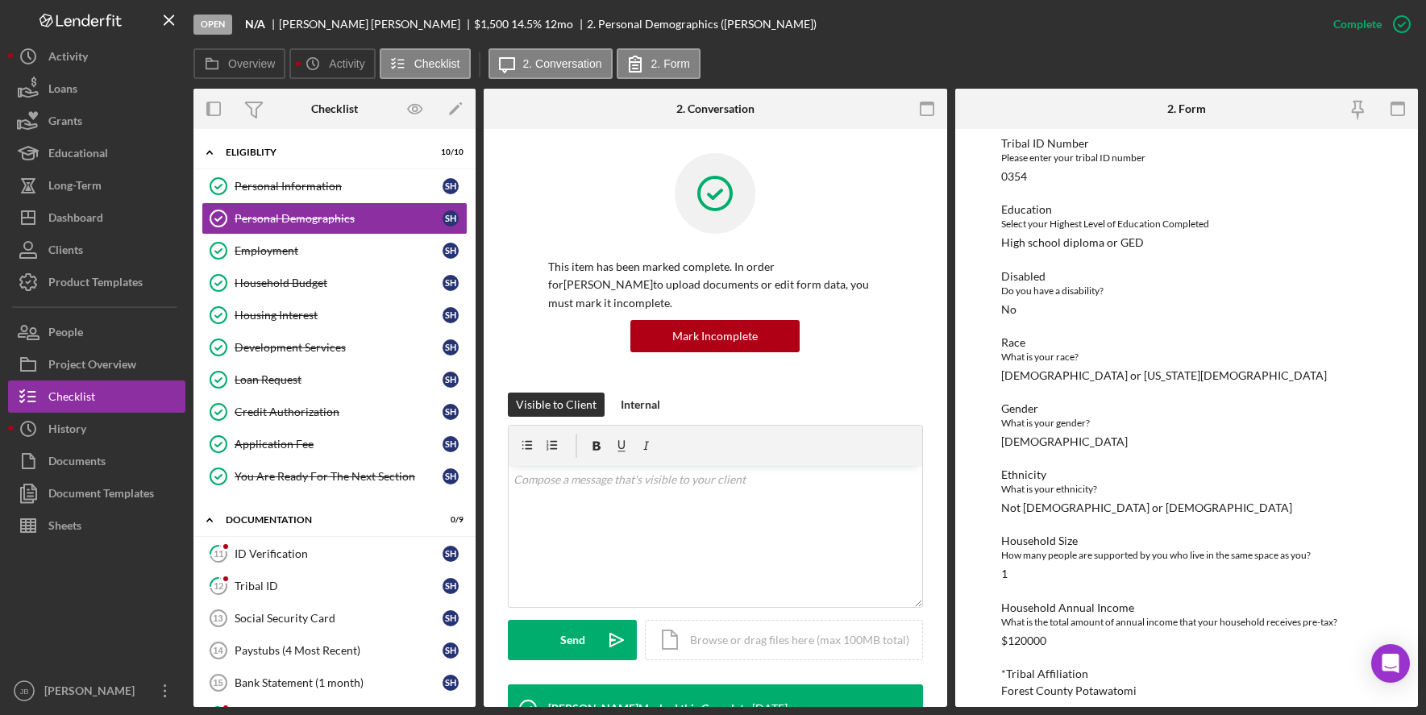
scroll to position [214, 0]
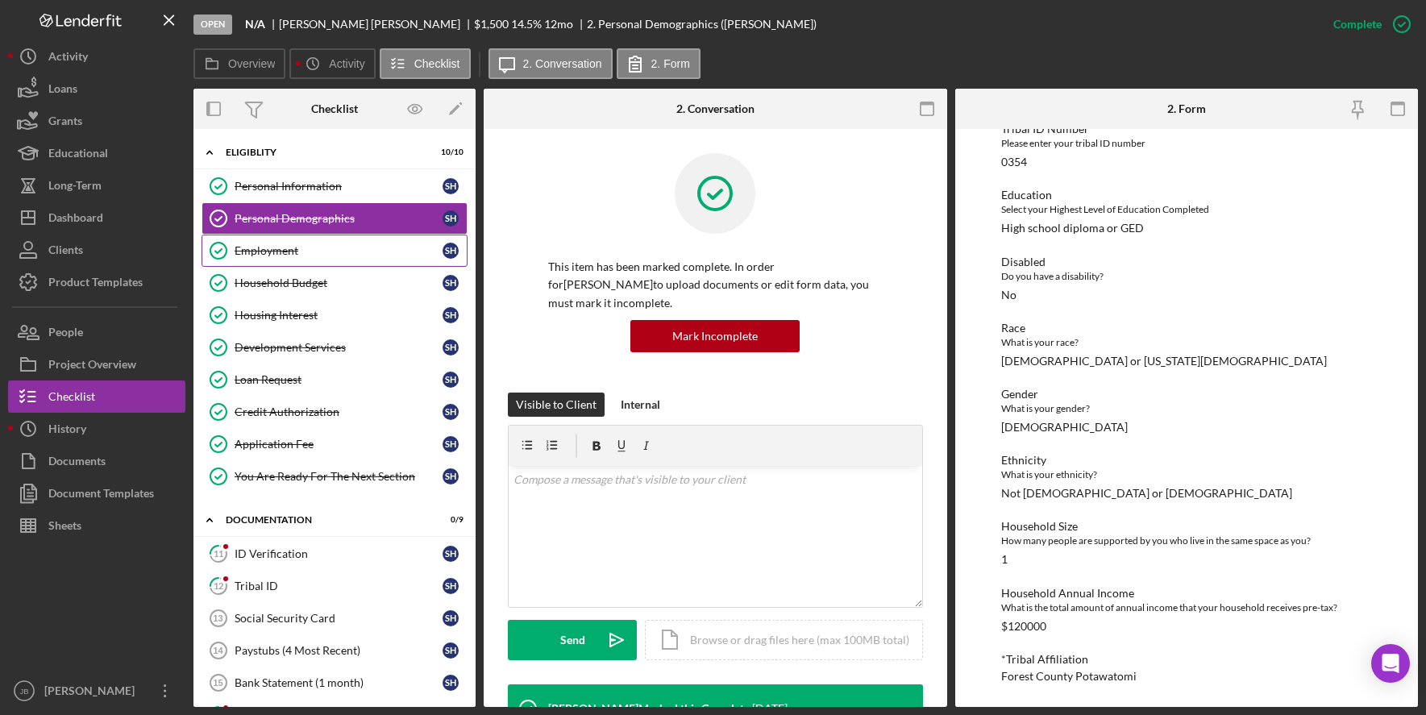
click at [300, 250] on div "Employment" at bounding box center [338, 250] width 208 height 13
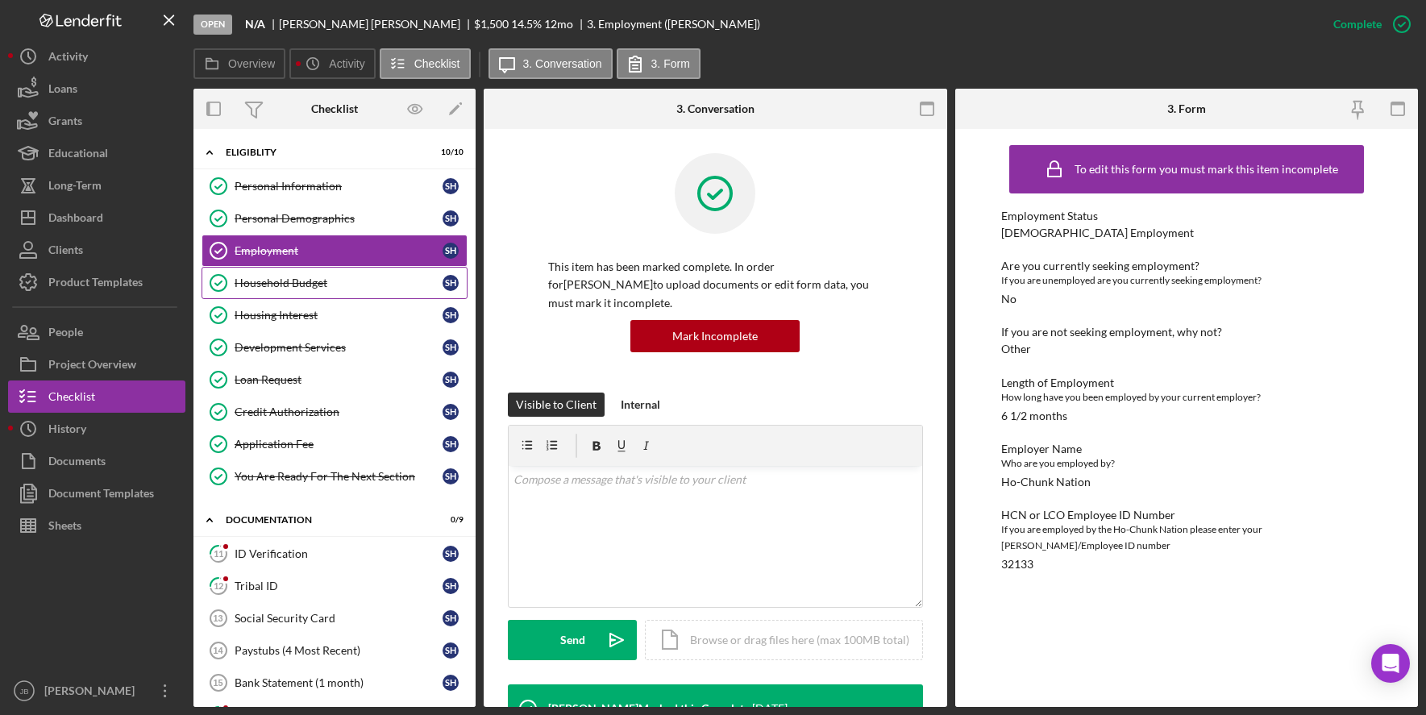
click at [326, 282] on div "Household Budget" at bounding box center [338, 282] width 208 height 13
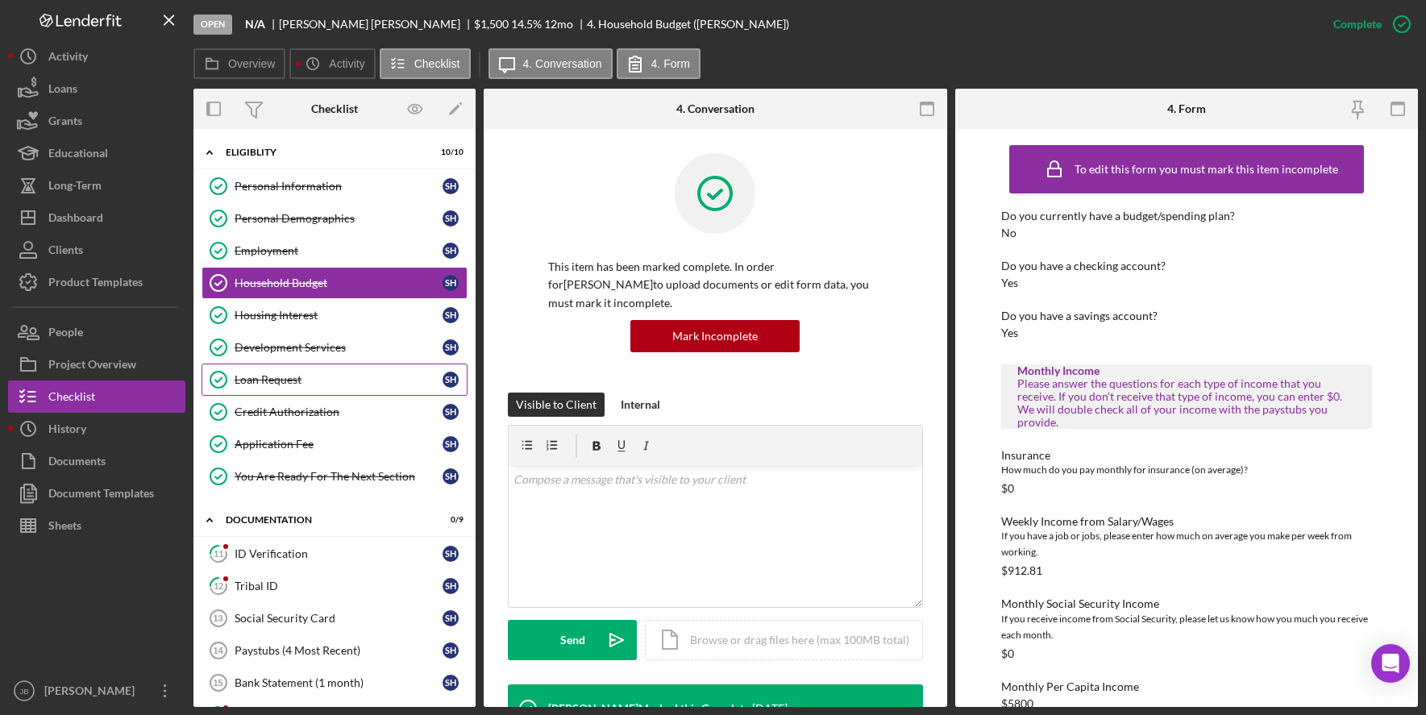
click at [313, 383] on div "Loan Request" at bounding box center [338, 379] width 208 height 13
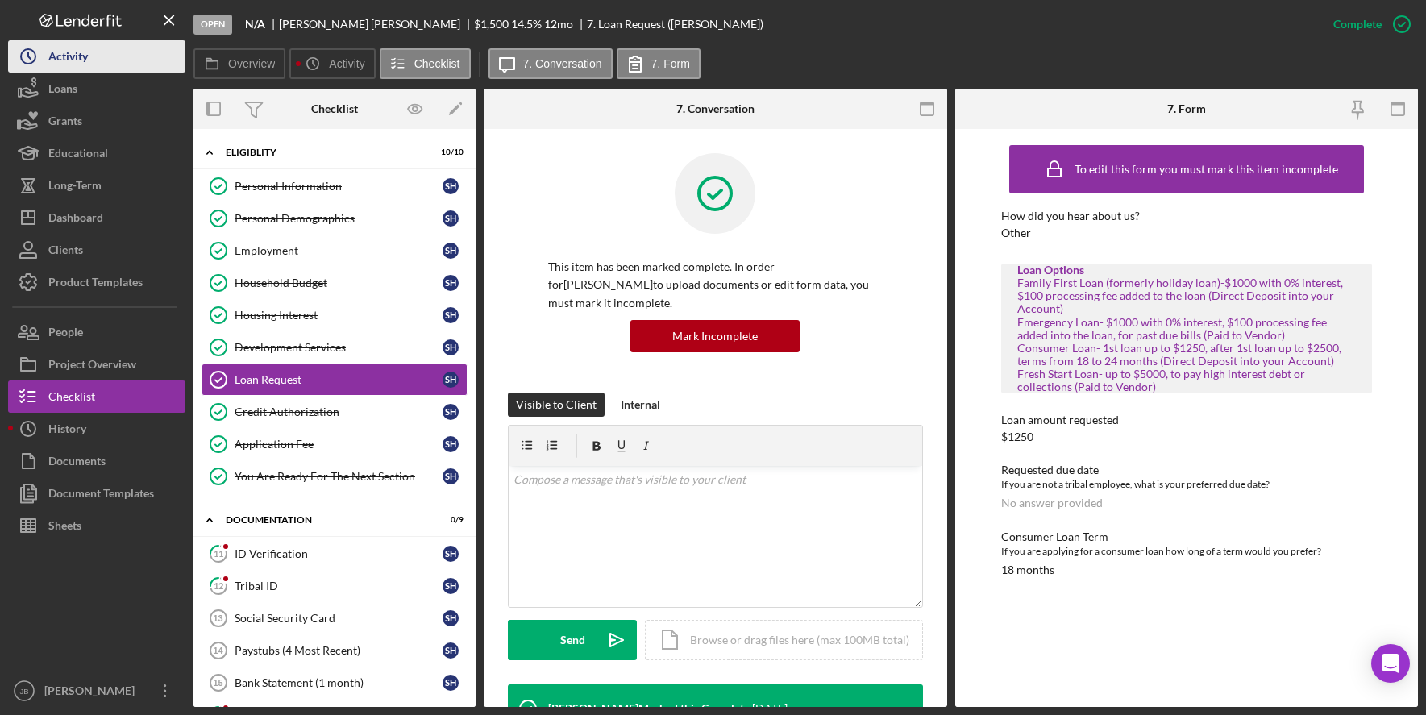
drag, startPoint x: 177, startPoint y: 26, endPoint x: 167, endPoint y: 65, distance: 40.9
click at [167, 65] on nav "Logo-Reversed Created with Sketch. Icon/Menu Close Icon/Dashboard Dashboard Nav…" at bounding box center [100, 353] width 185 height 707
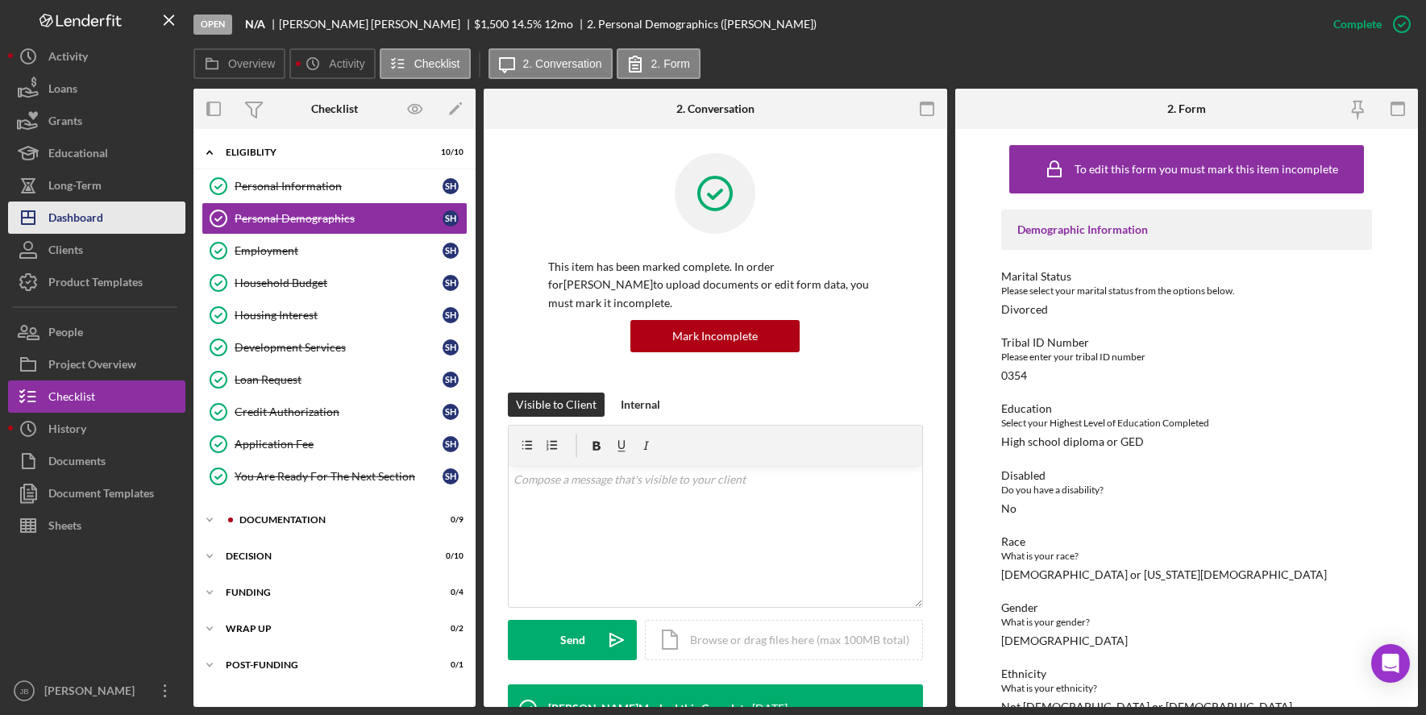
click at [124, 225] on button "Icon/Dashboard Dashboard" at bounding box center [96, 217] width 177 height 32
